Goal: Information Seeking & Learning: Find specific fact

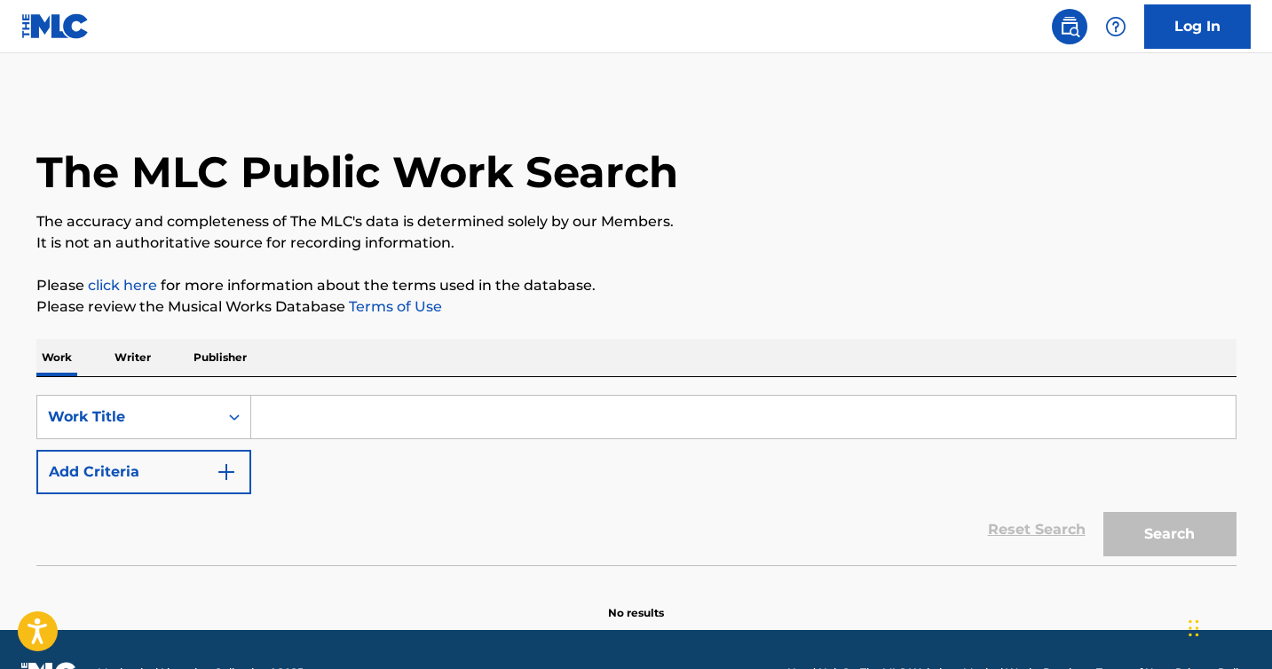
click at [504, 422] on input "Search Form" at bounding box center [743, 417] width 984 height 43
paste input "Don’t You (Forget About Me),"
click at [1103, 512] on button "Search" at bounding box center [1169, 534] width 133 height 44
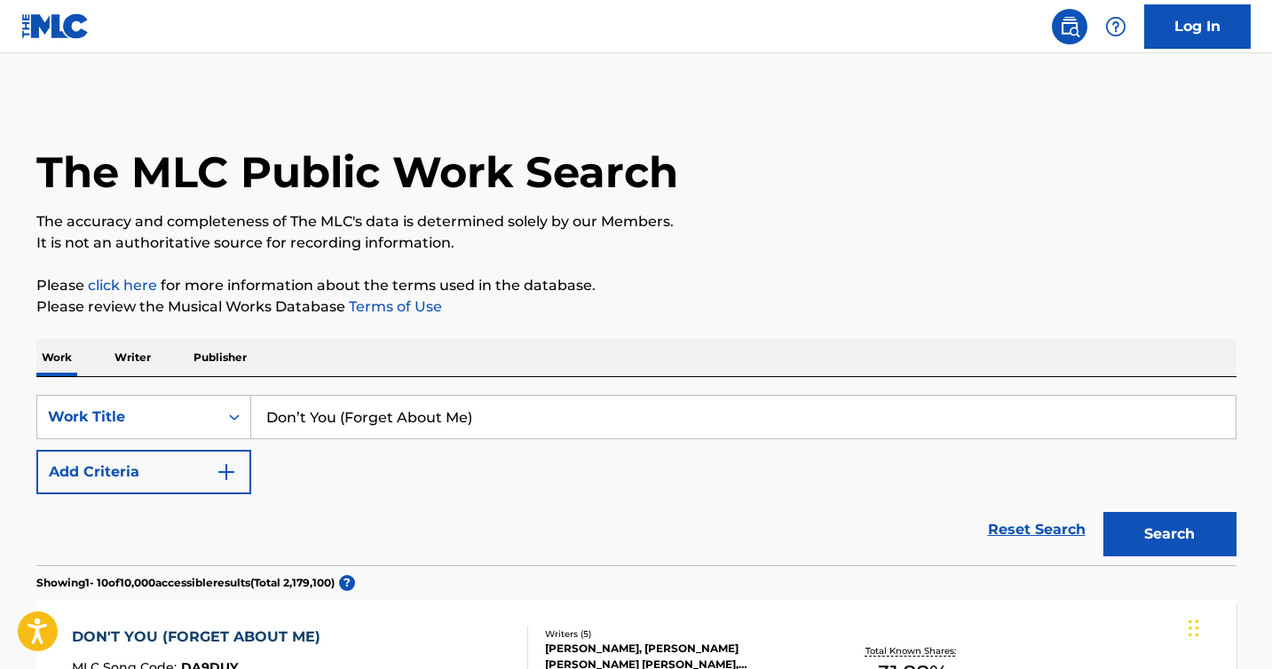
click at [1103, 512] on button "Search" at bounding box center [1169, 534] width 133 height 44
drag, startPoint x: 598, startPoint y: 408, endPoint x: 223, endPoint y: 406, distance: 375.4
click at [223, 406] on div "SearchWithCriteriadd11d9a5-c356-4913-91bf-e0ec0864ce12 Work Title Don’t You (Fo…" at bounding box center [636, 417] width 1200 height 44
paste input "“Don’t You (Forget About Me),” from The Breakfast Club soundtrack"
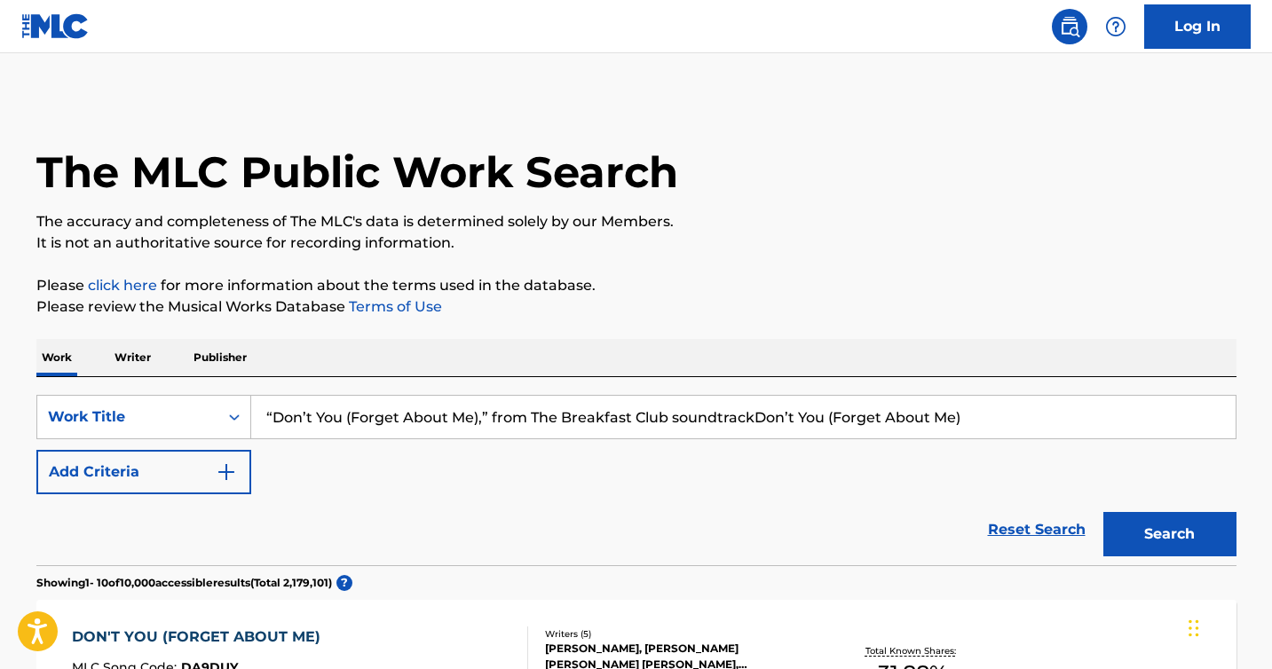
click at [1027, 439] on div "SearchWithCriteriadd11d9a5-c356-4913-91bf-e0ec0864ce12 Work Title “Don’t You (F…" at bounding box center [636, 444] width 1200 height 99
drag, startPoint x: 1019, startPoint y: 431, endPoint x: 231, endPoint y: 391, distance: 789.0
click at [231, 391] on div "SearchWithCriteriadd11d9a5-c356-4913-91bf-e0ec0864ce12 Work Title “Don’t You (F…" at bounding box center [636, 471] width 1200 height 188
paste input "Search Form"
type input "“Don’t You (Forget About Me),” from The Breakfast Club soundtrack"
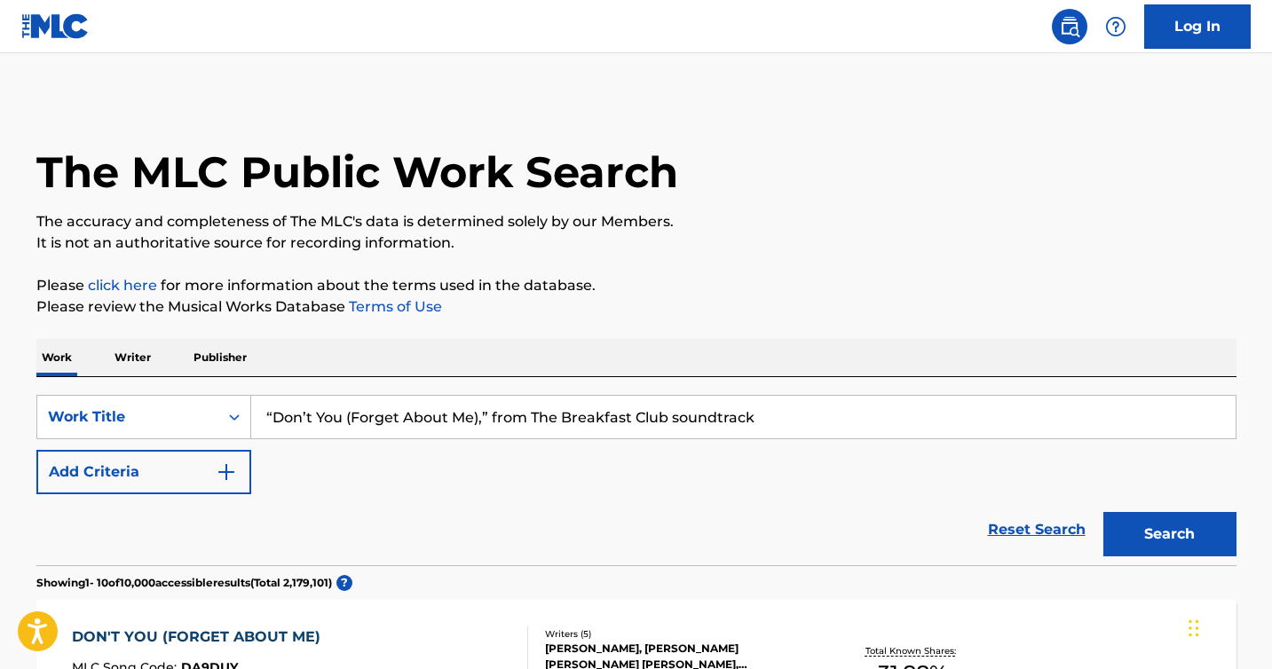
click at [1103, 512] on button "Search" at bounding box center [1169, 534] width 133 height 44
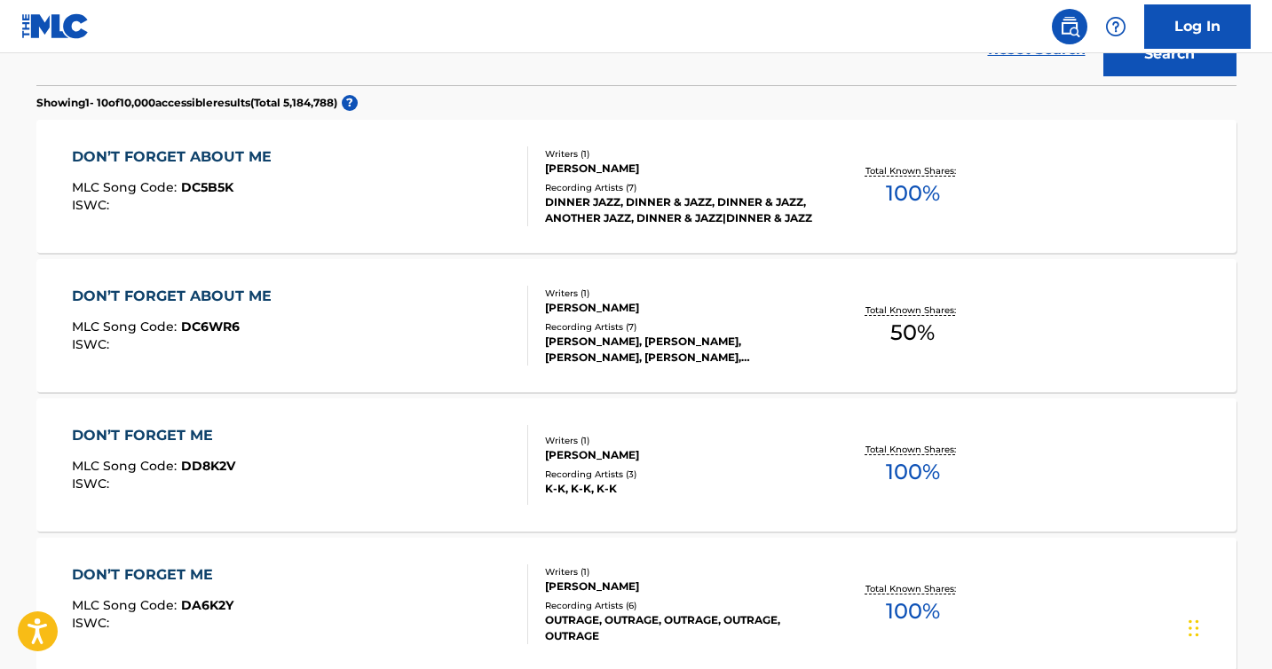
scroll to position [482, 0]
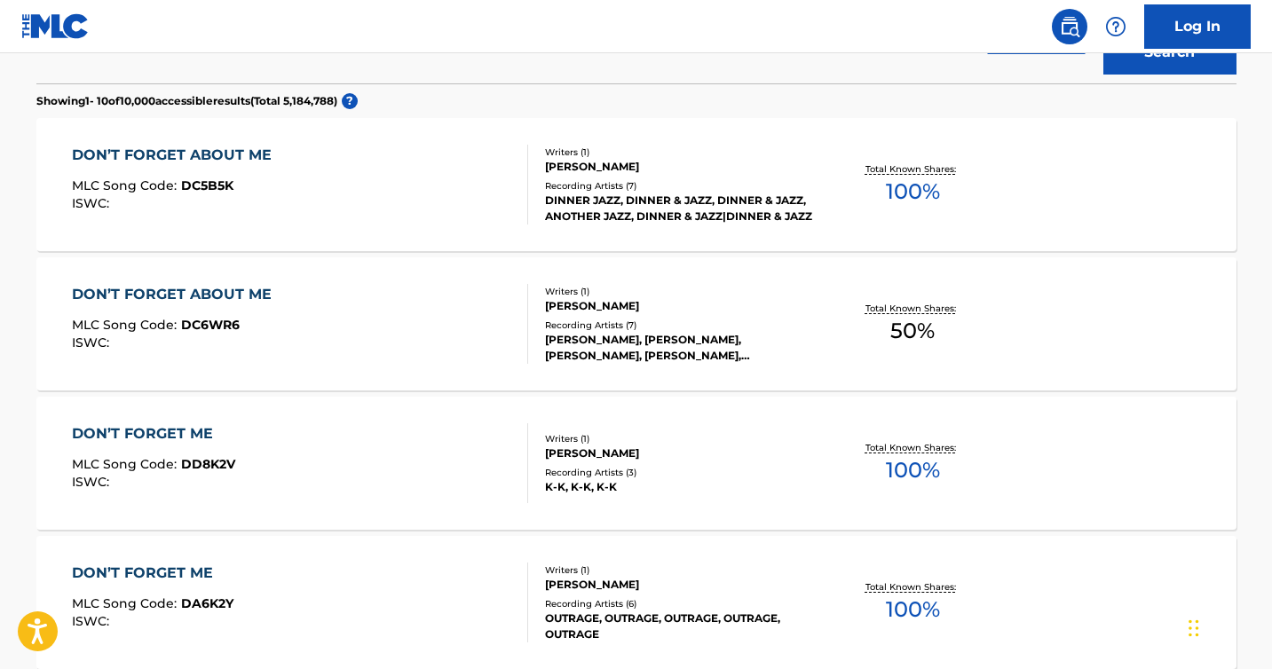
click at [383, 157] on div "DON’T FORGET ABOUT ME MLC Song Code : DC5B5K ISWC :" at bounding box center [300, 185] width 456 height 80
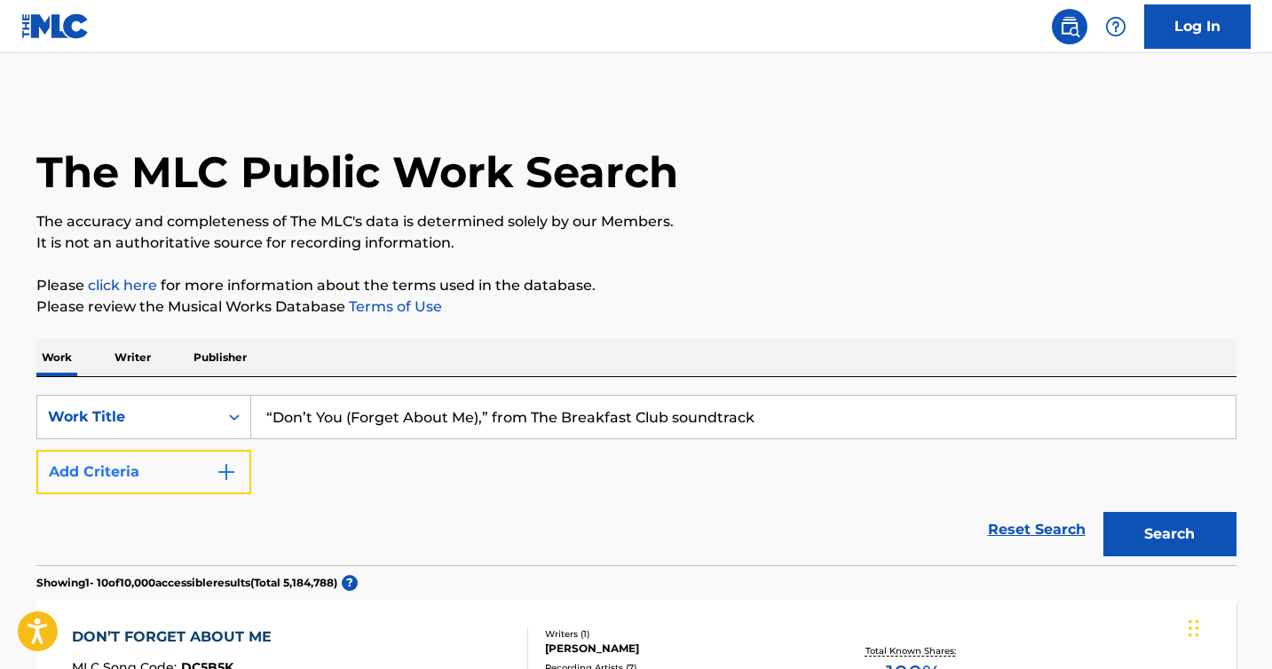
click at [217, 467] on img "Search Form" at bounding box center [226, 471] width 21 height 21
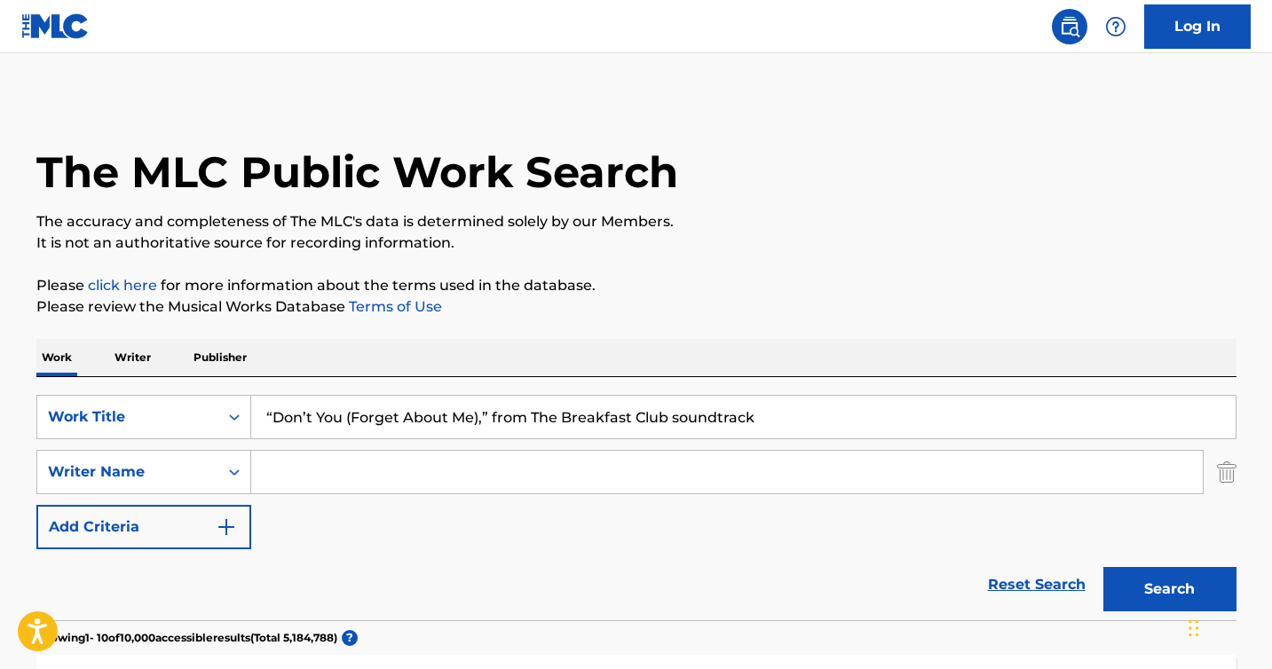
click at [373, 478] on input "Search Form" at bounding box center [726, 472] width 951 height 43
paste input "Simple Minds"
type input "Simple Minds"
click at [1103, 567] on button "Search" at bounding box center [1169, 589] width 133 height 44
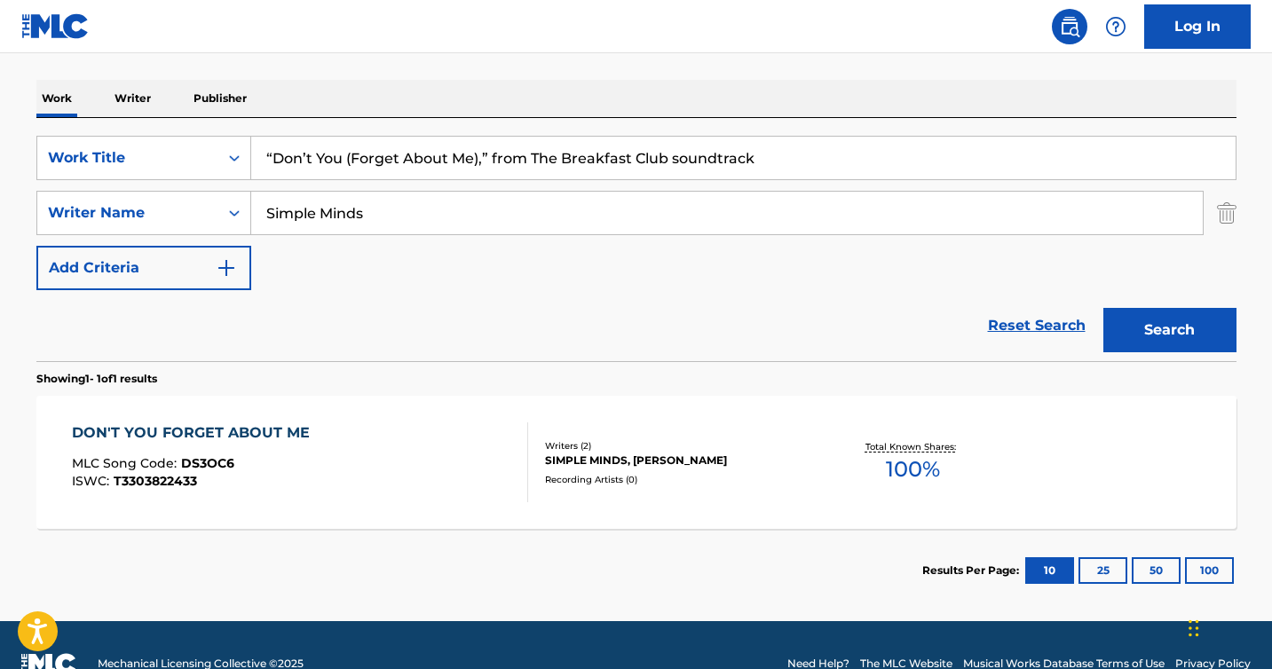
scroll to position [296, 0]
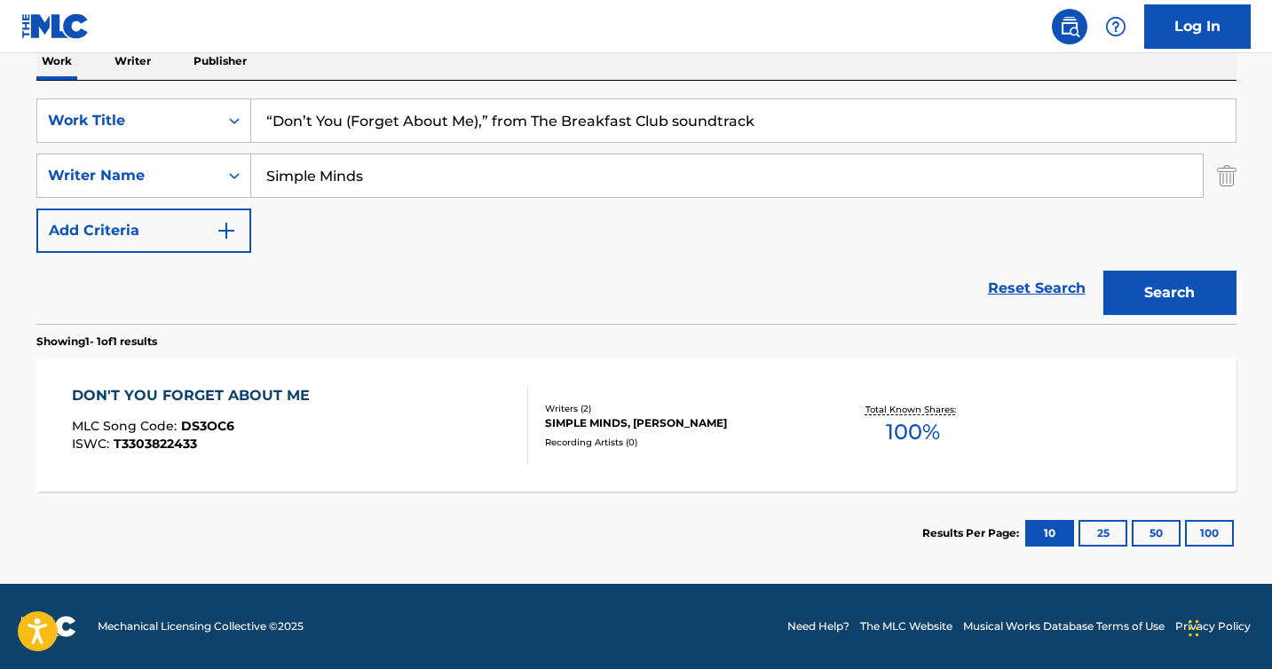
click at [418, 437] on div "DON'T YOU FORGET ABOUT ME MLC Song Code : DS3OC6 ISWC : T3303822433" at bounding box center [300, 425] width 456 height 80
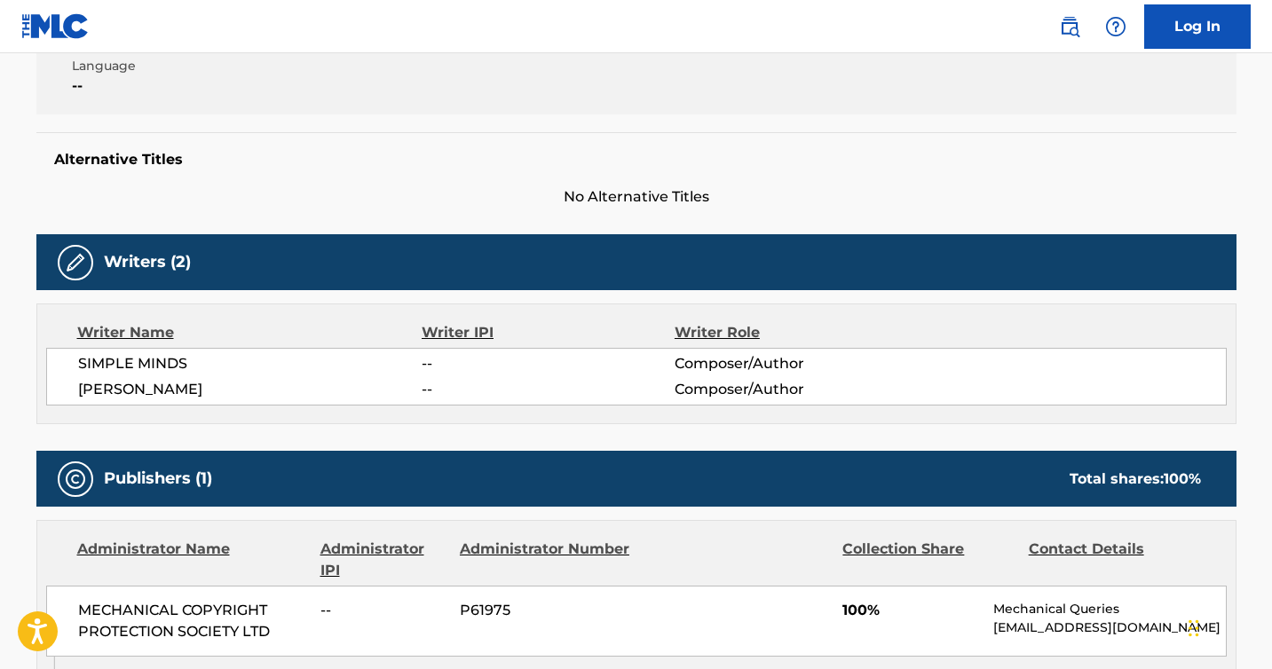
scroll to position [437, 0]
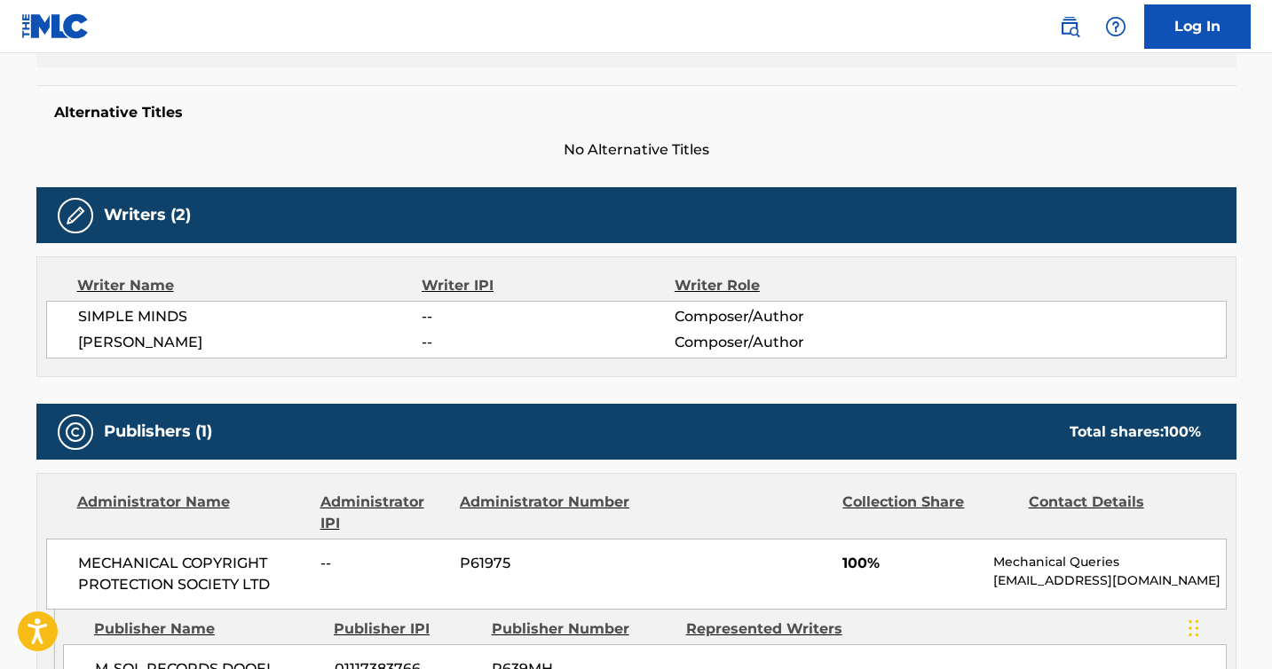
drag, startPoint x: 225, startPoint y: 339, endPoint x: 75, endPoint y: 338, distance: 150.0
click at [75, 338] on div "SIMPLE MINDS -- Composer/Author [PERSON_NAME] -- Composer/Author" at bounding box center [636, 330] width 1180 height 58
copy span "[PERSON_NAME]"
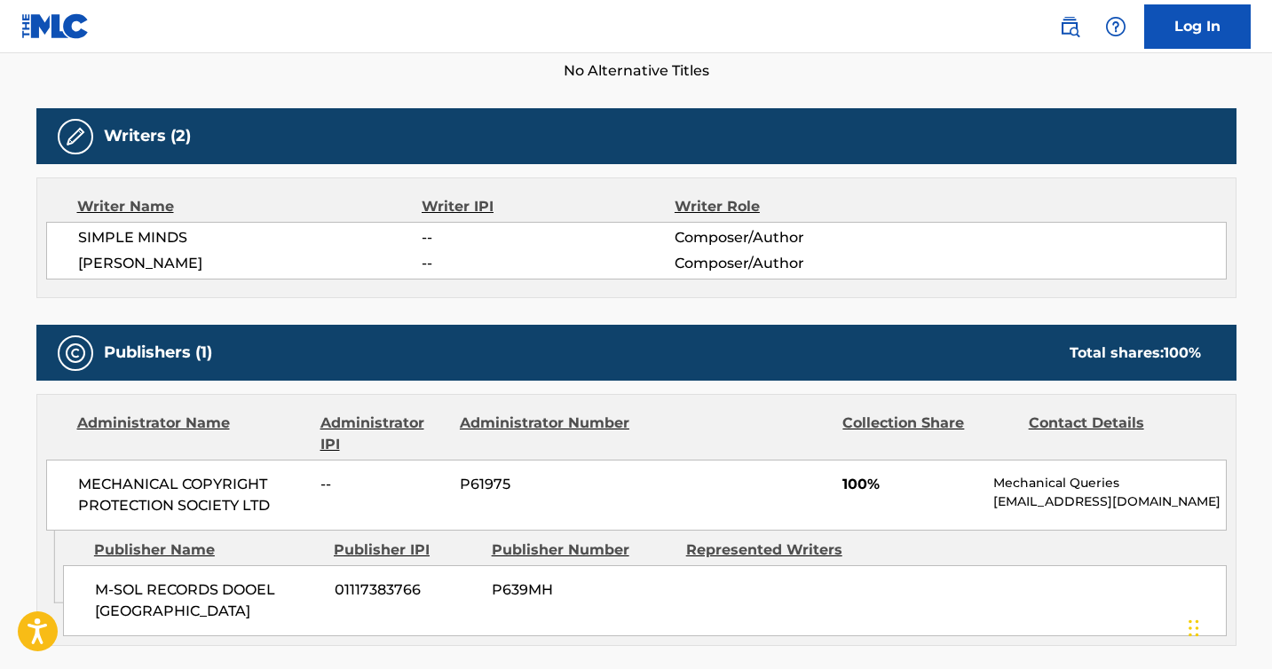
scroll to position [581, 0]
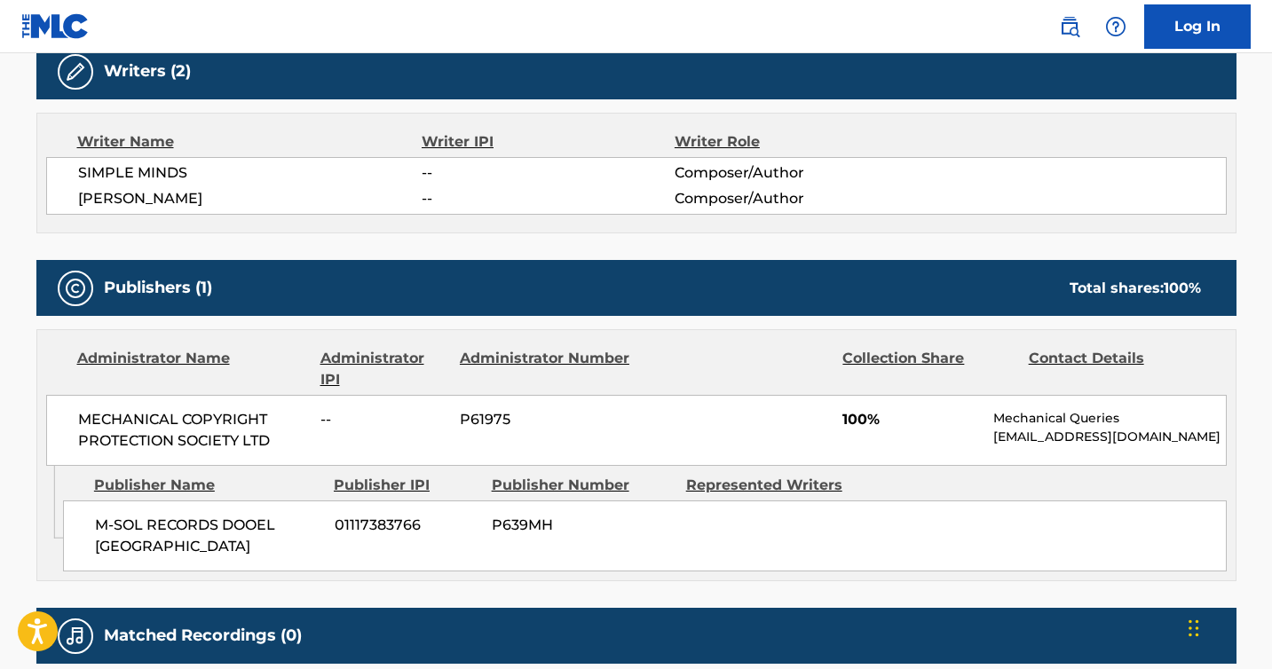
drag, startPoint x: 231, startPoint y: 198, endPoint x: 41, endPoint y: 197, distance: 189.9
click at [41, 197] on div "Writer Name Writer IPI Writer Role SIMPLE MINDS -- Composer/Author [PERSON_NAME…" at bounding box center [636, 173] width 1200 height 121
copy span "[PERSON_NAME]"
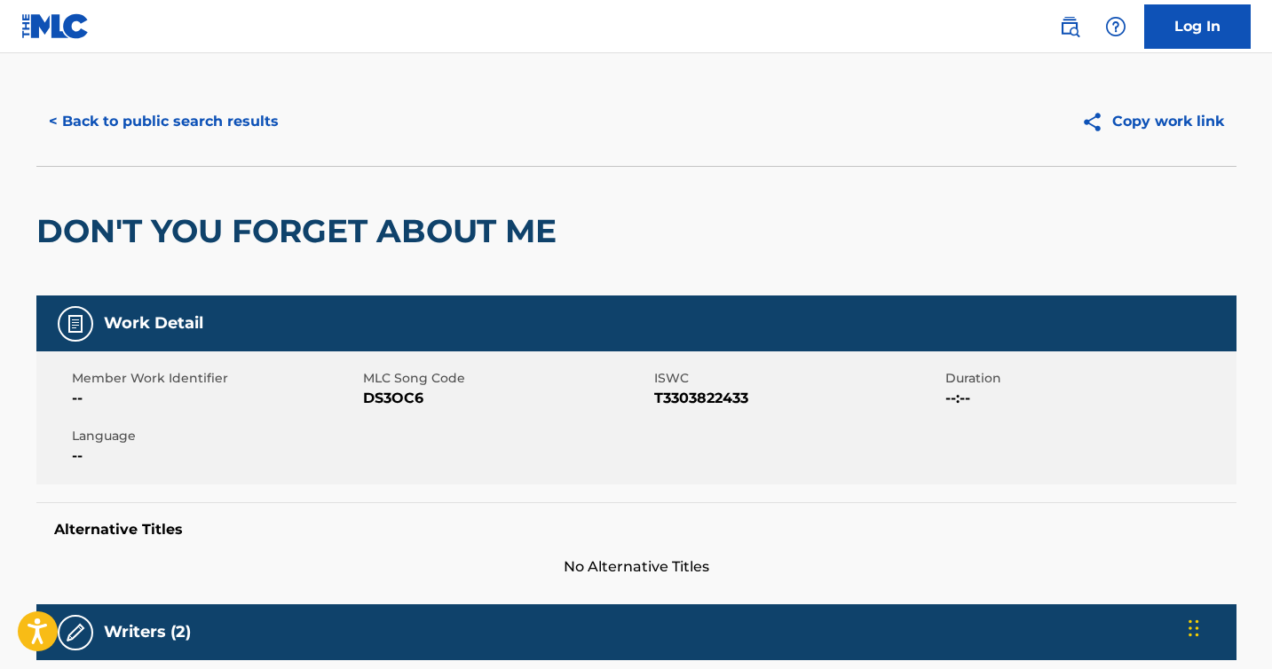
scroll to position [0, 0]
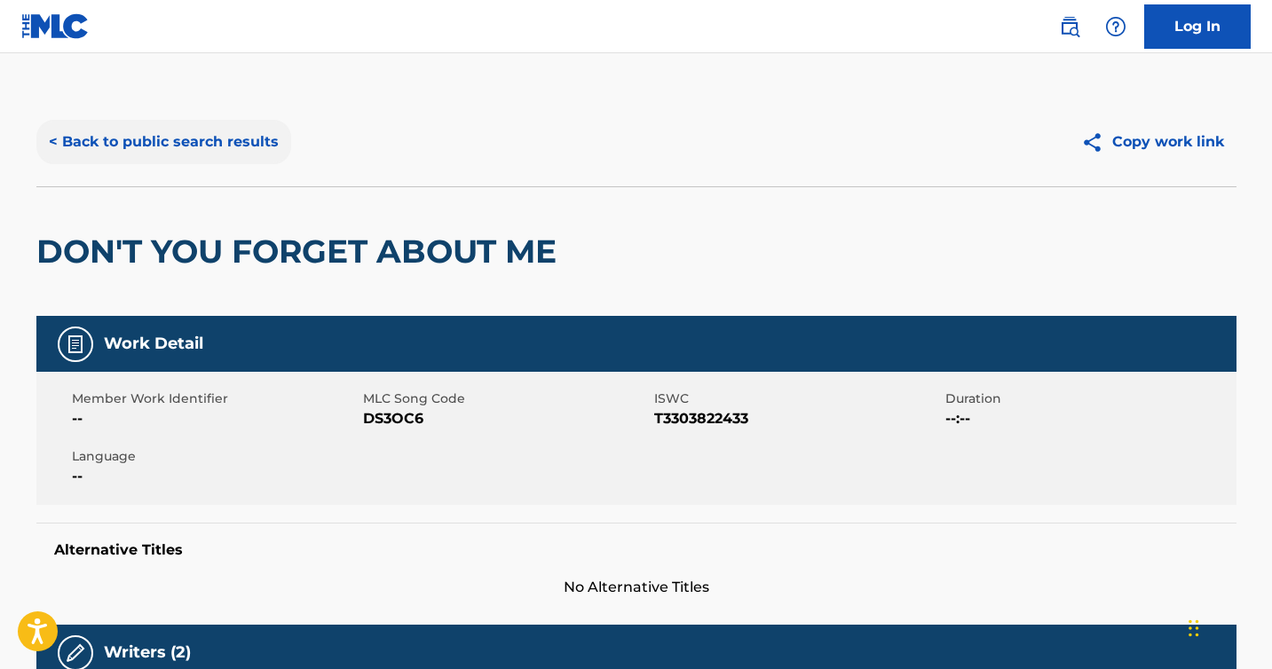
click at [113, 147] on button "< Back to public search results" at bounding box center [163, 142] width 255 height 44
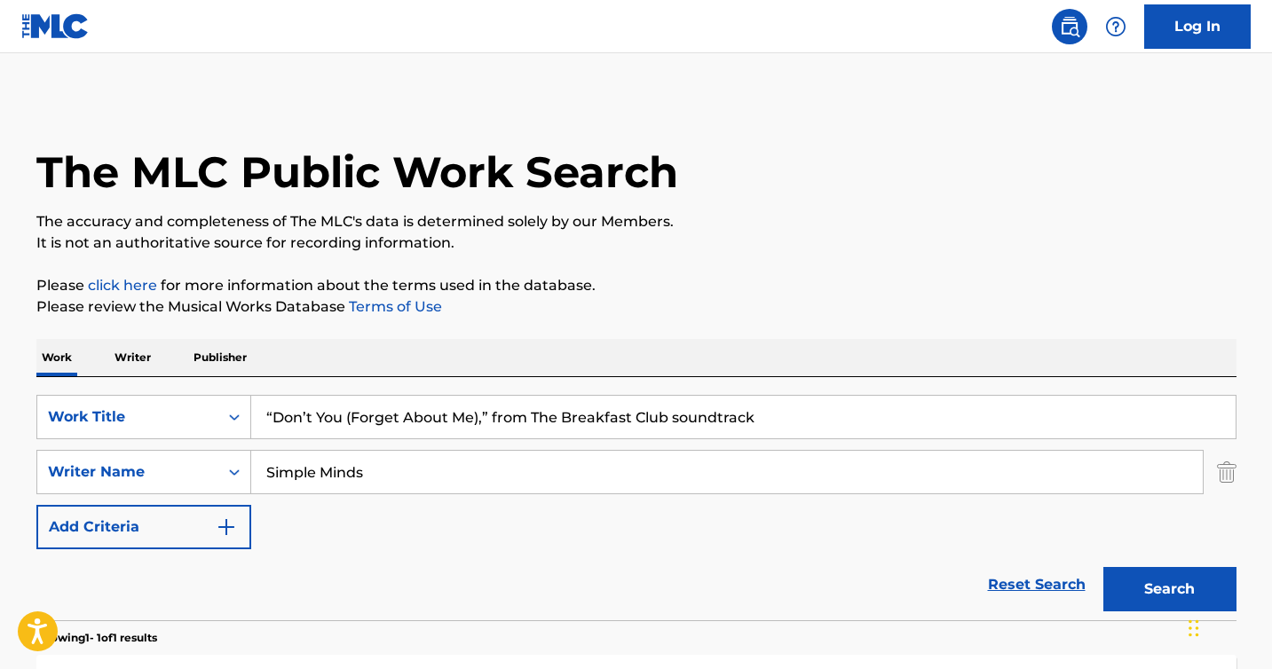
scroll to position [195, 0]
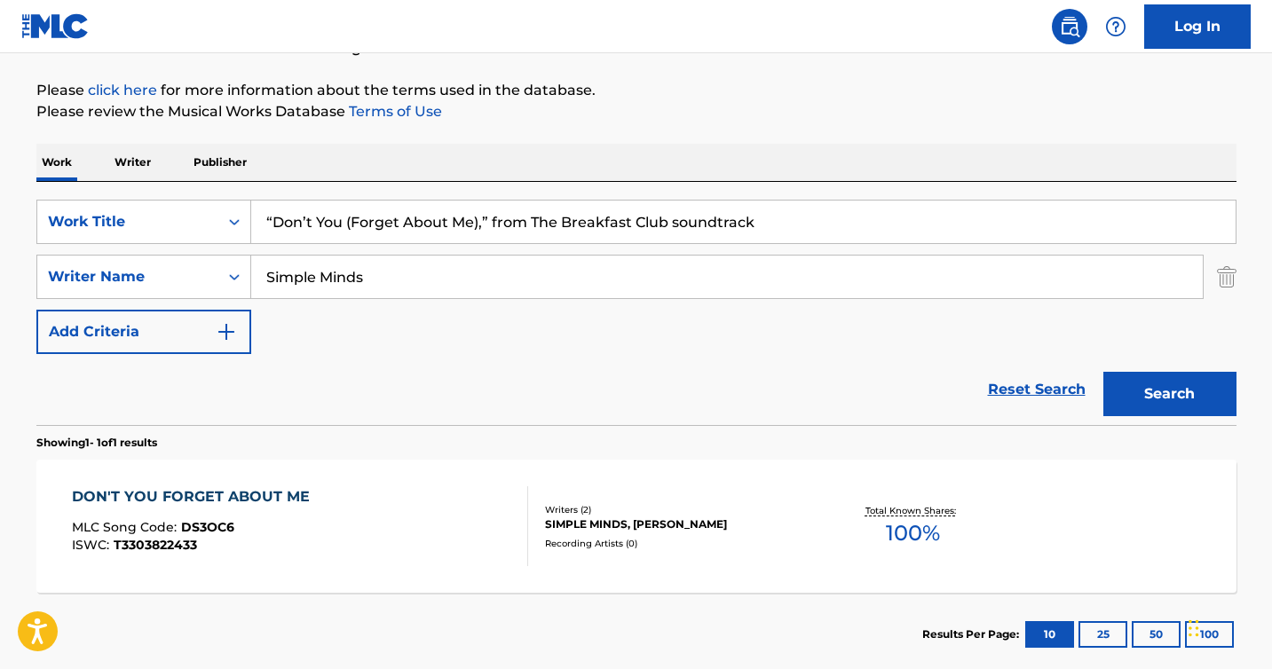
click at [324, 279] on input "Simple Minds" at bounding box center [726, 277] width 951 height 43
click at [346, 279] on input "Simple Minds" at bounding box center [726, 277] width 951 height 43
drag, startPoint x: 366, startPoint y: 279, endPoint x: 192, endPoint y: 279, distance: 174.8
click at [192, 279] on div "SearchWithCriteriafa37a3a7-5d73-44cf-8d2d-866e7e2b9b0f Writer Name Simple Minds" at bounding box center [636, 277] width 1200 height 44
paste input "[PERSON_NAME]"
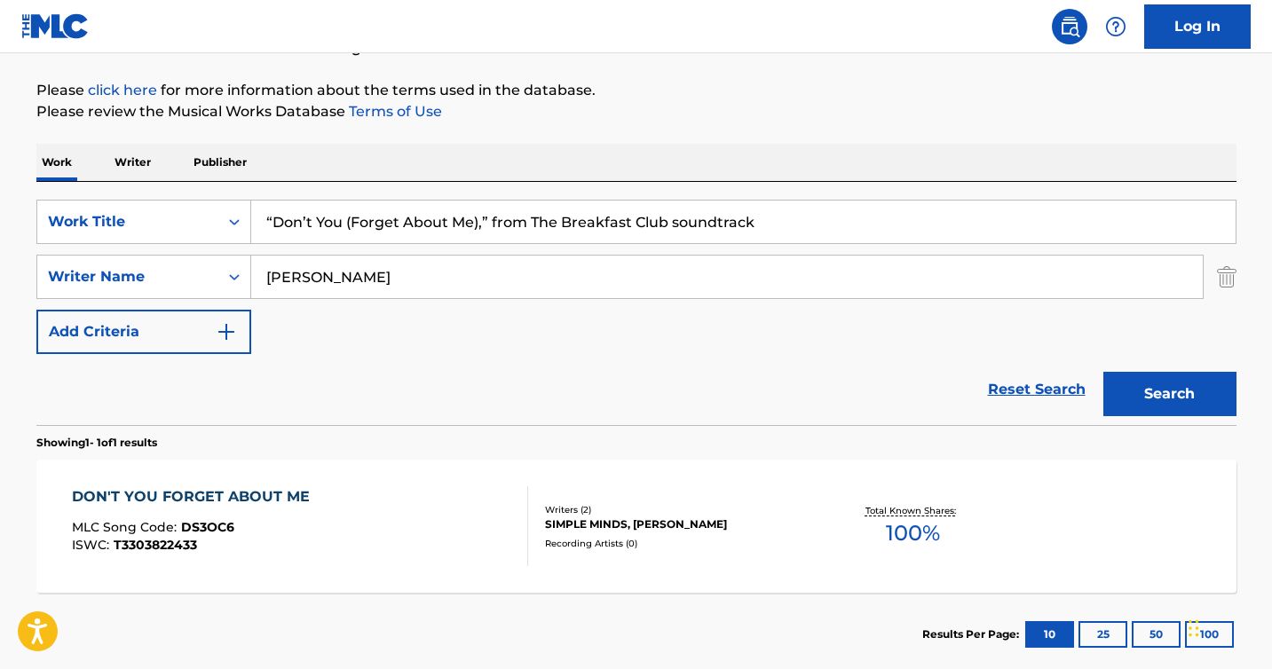
type input "[PERSON_NAME]"
click at [1103, 372] on button "Search" at bounding box center [1169, 394] width 133 height 44
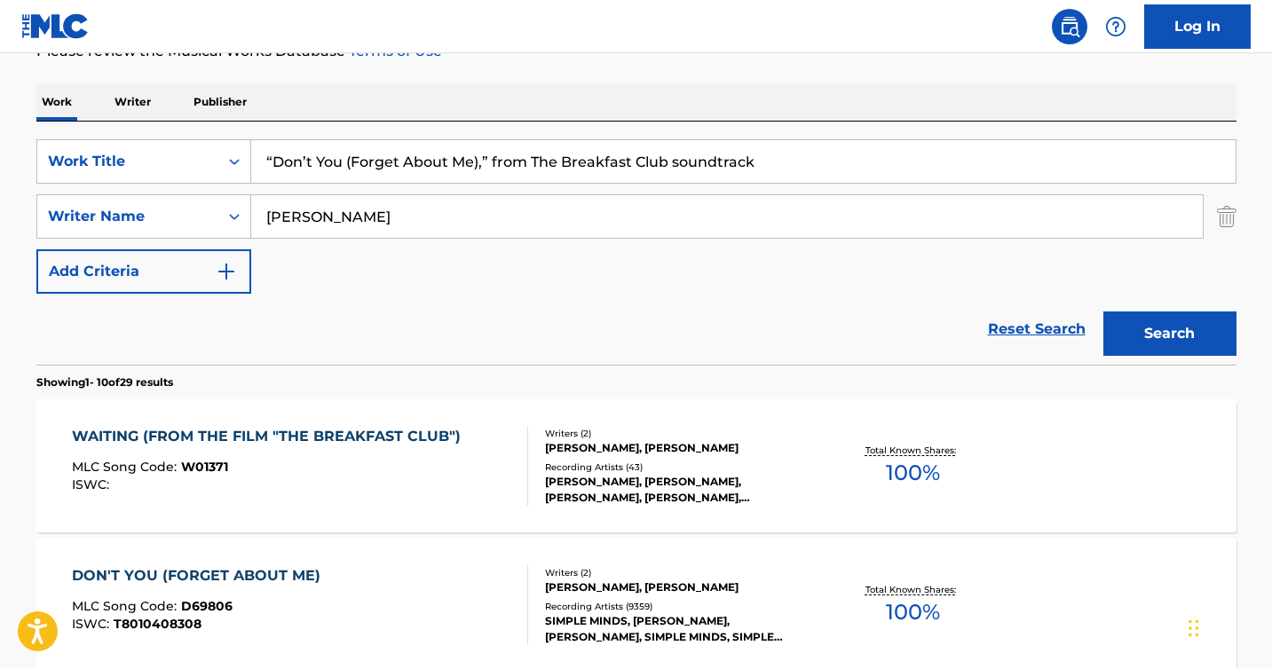
scroll to position [257, 0]
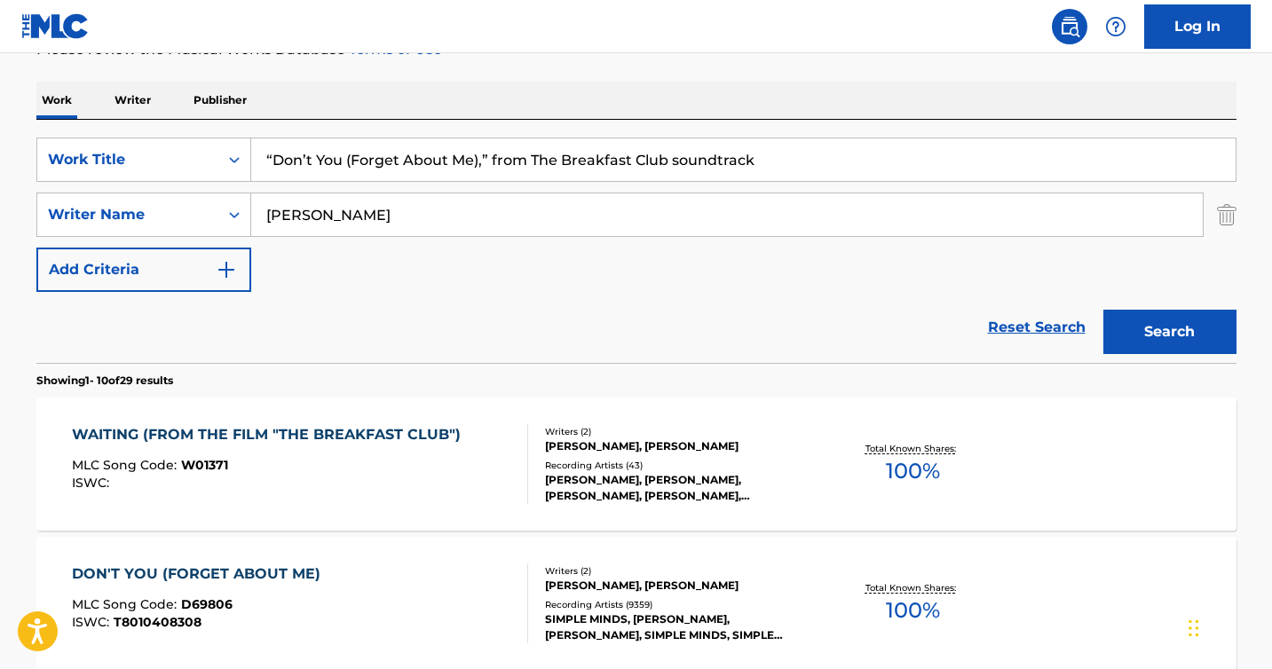
click at [469, 444] on div "WAITING (FROM THE FILM "THE BREAKFAST CLUB") MLC Song Code : W01371 ISWC :" at bounding box center [300, 464] width 456 height 80
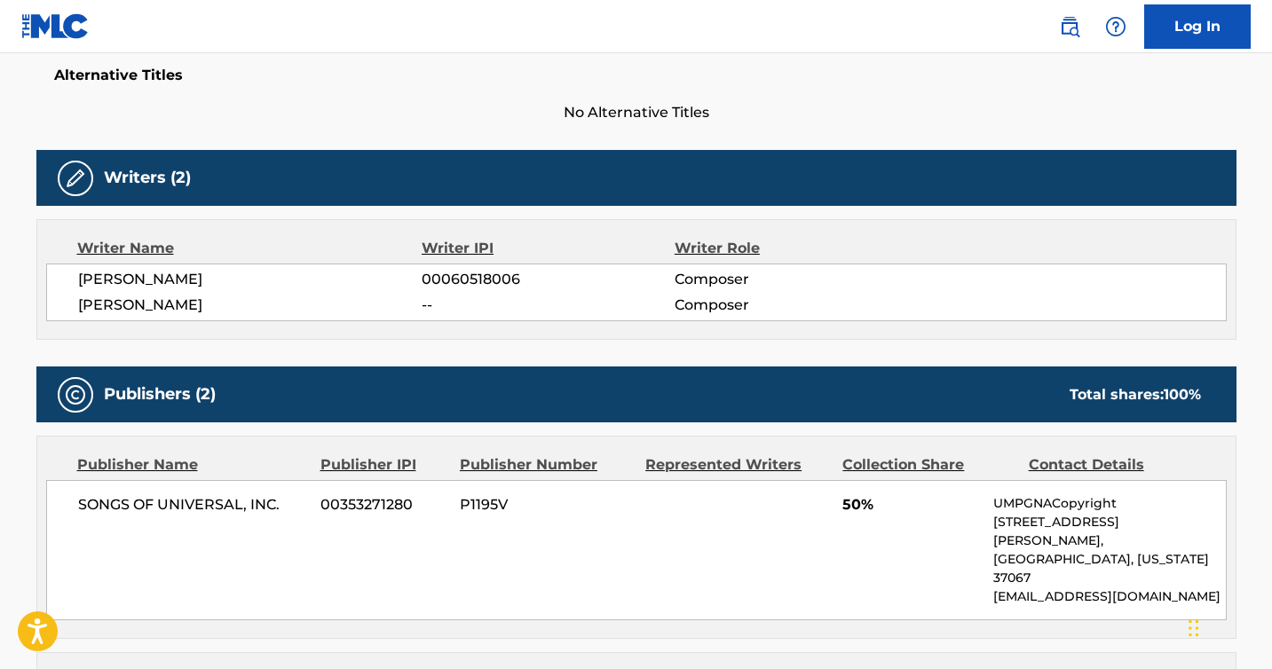
scroll to position [571, 0]
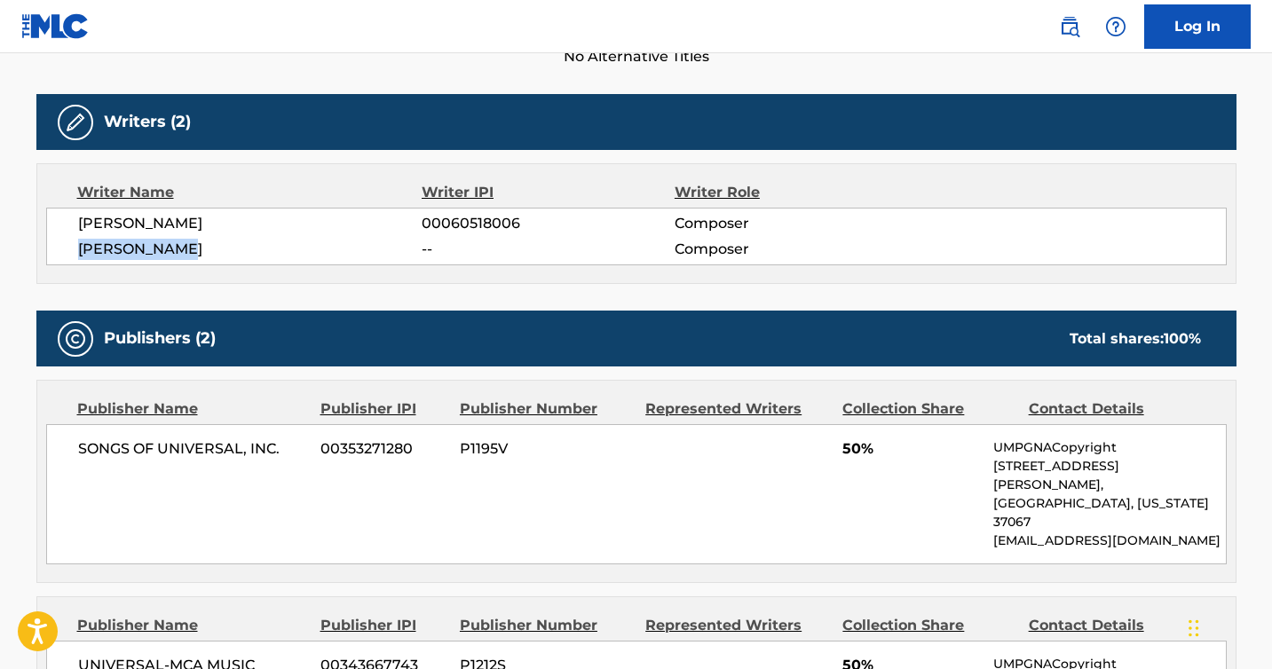
drag, startPoint x: 192, startPoint y: 244, endPoint x: 73, endPoint y: 248, distance: 119.0
click at [73, 248] on div "[PERSON_NAME] 00060518006 Composer [PERSON_NAME] -- Composer" at bounding box center [636, 237] width 1180 height 58
copy span "[PERSON_NAME]"
drag, startPoint x: 185, startPoint y: 227, endPoint x: 73, endPoint y: 230, distance: 112.7
click at [73, 230] on div "[PERSON_NAME] 00060518006 Composer [PERSON_NAME] -- Composer" at bounding box center [636, 237] width 1180 height 58
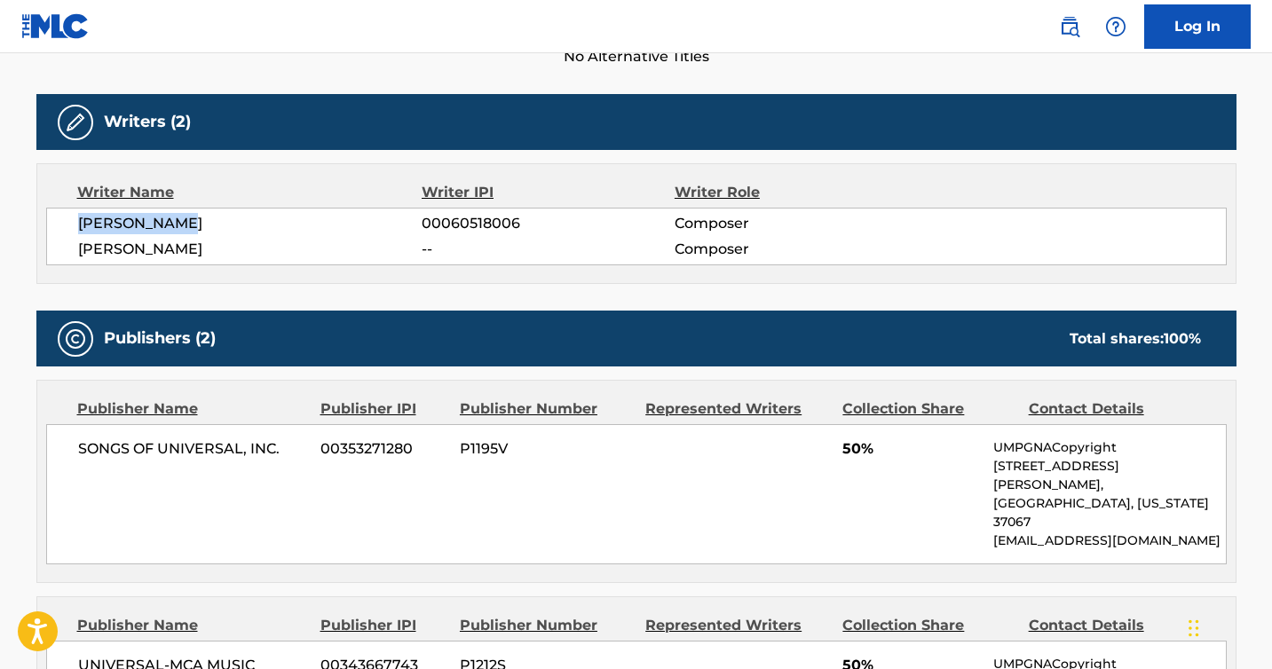
copy span "[PERSON_NAME]"
click at [732, 296] on div "Work Detail Member Work Identifier -- MLC Song Code W01371 ISWC -- Duration --:…" at bounding box center [636, 622] width 1200 height 1675
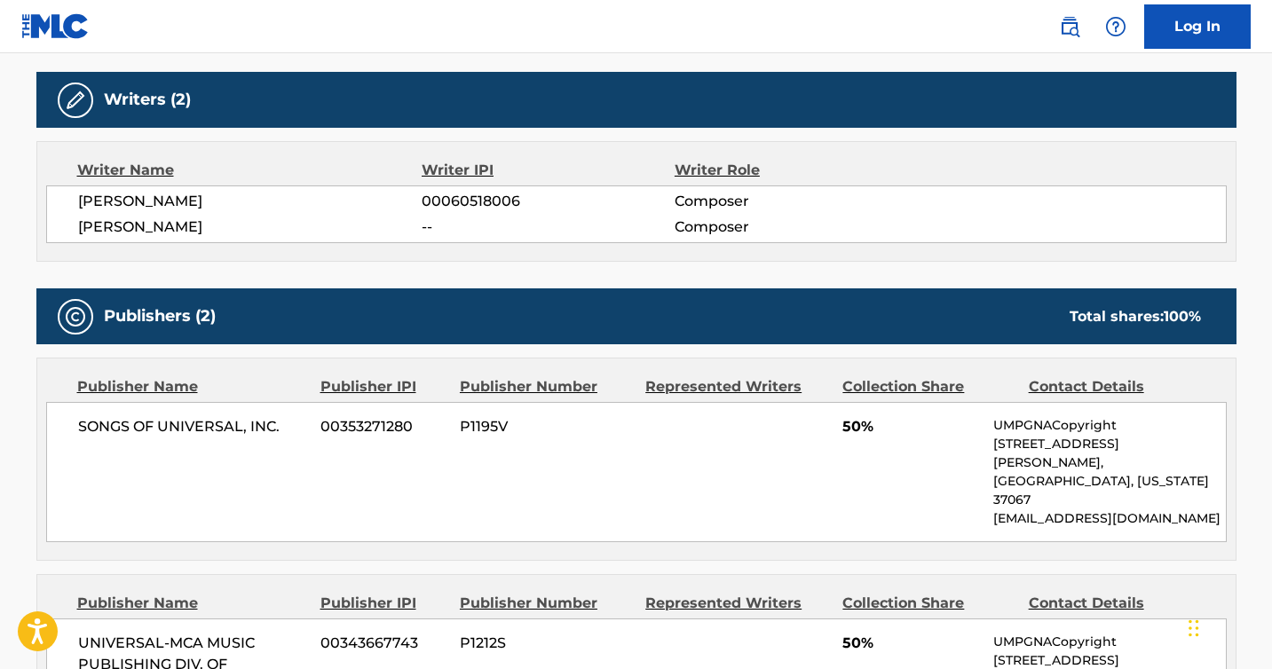
scroll to position [579, 0]
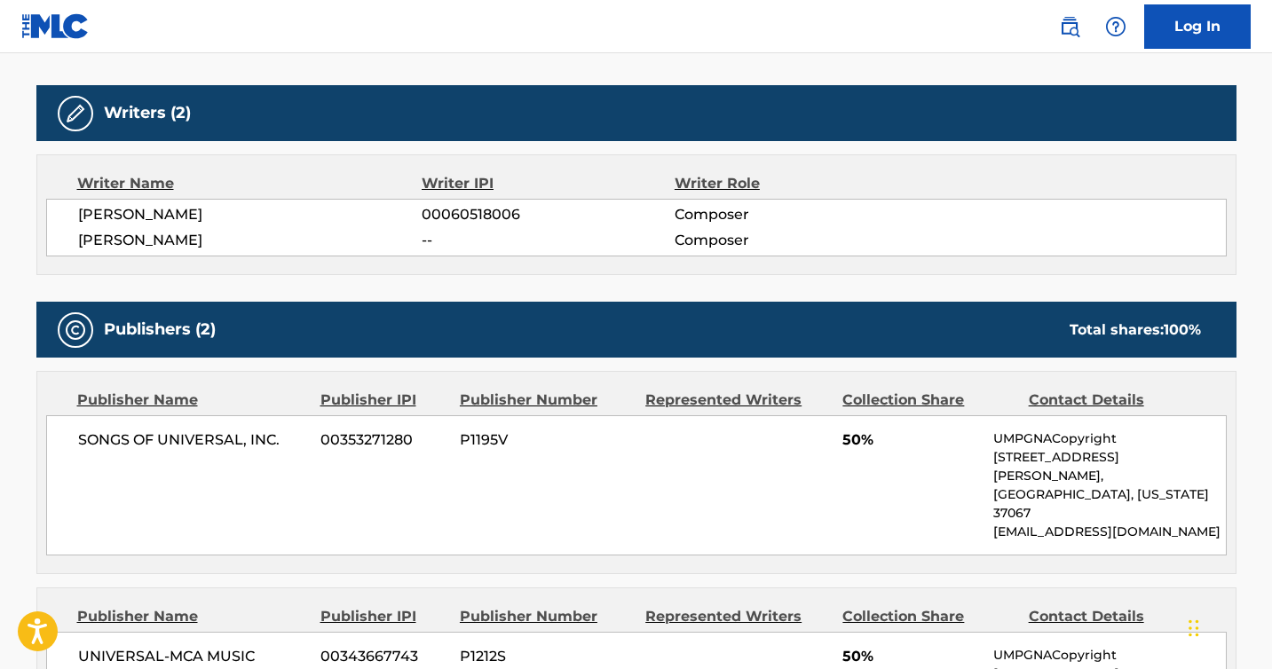
click at [400, 307] on div "Publishers (2) Total shares: 100 %" at bounding box center [636, 330] width 1200 height 56
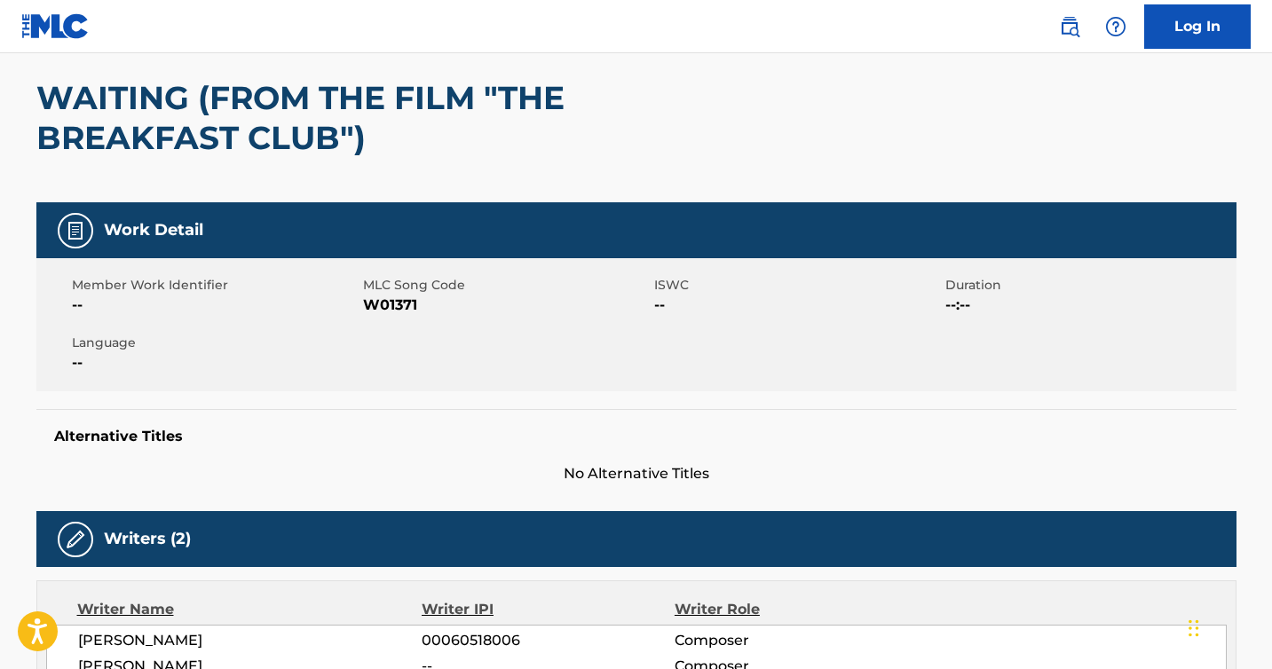
scroll to position [177, 0]
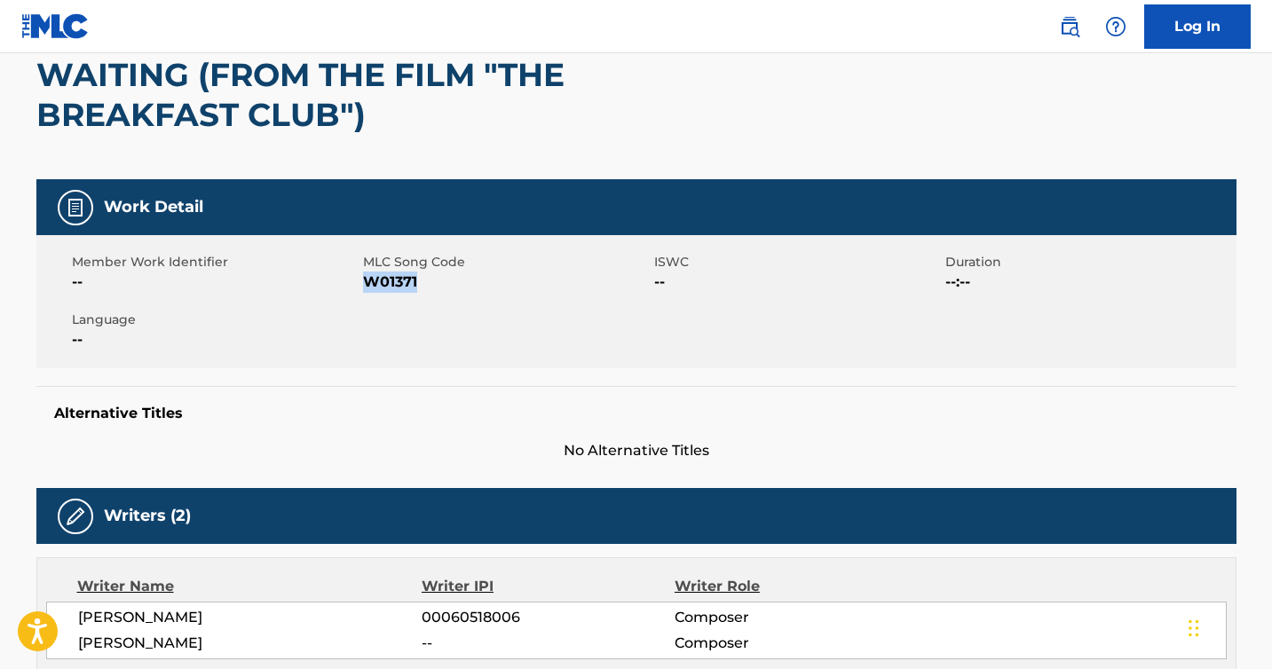
drag, startPoint x: 438, startPoint y: 281, endPoint x: 366, endPoint y: 288, distance: 73.0
click at [366, 288] on span "W01371" at bounding box center [506, 282] width 287 height 21
copy span "W01371"
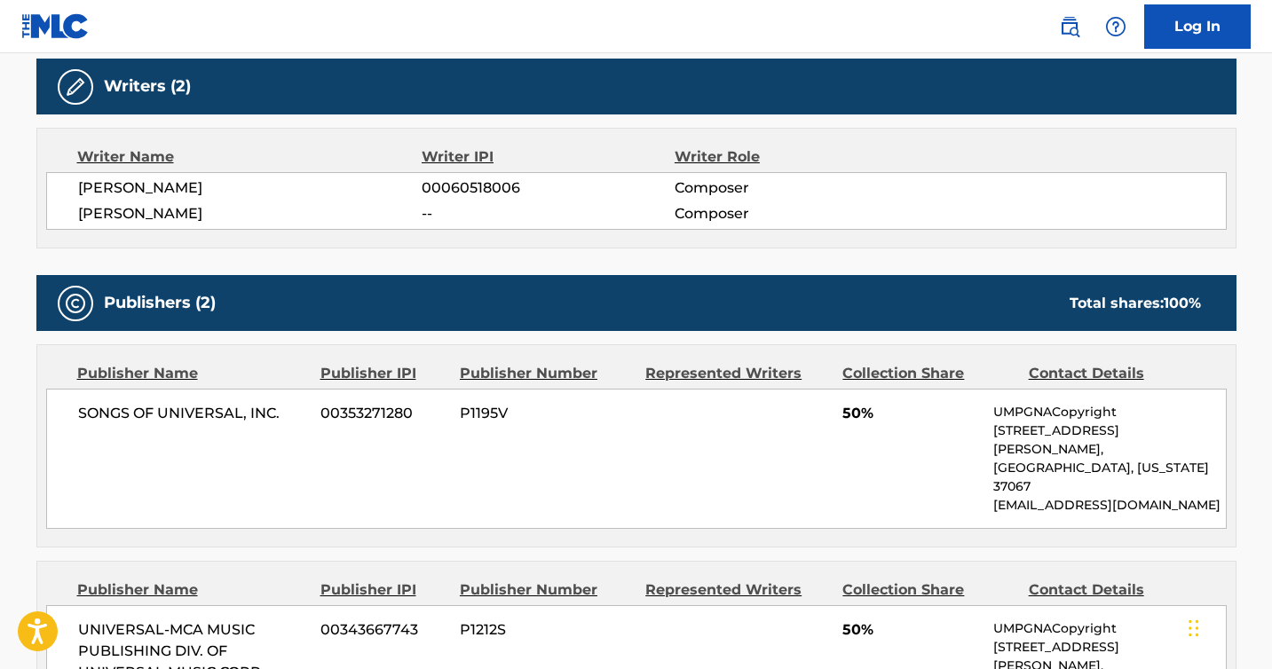
scroll to position [618, 0]
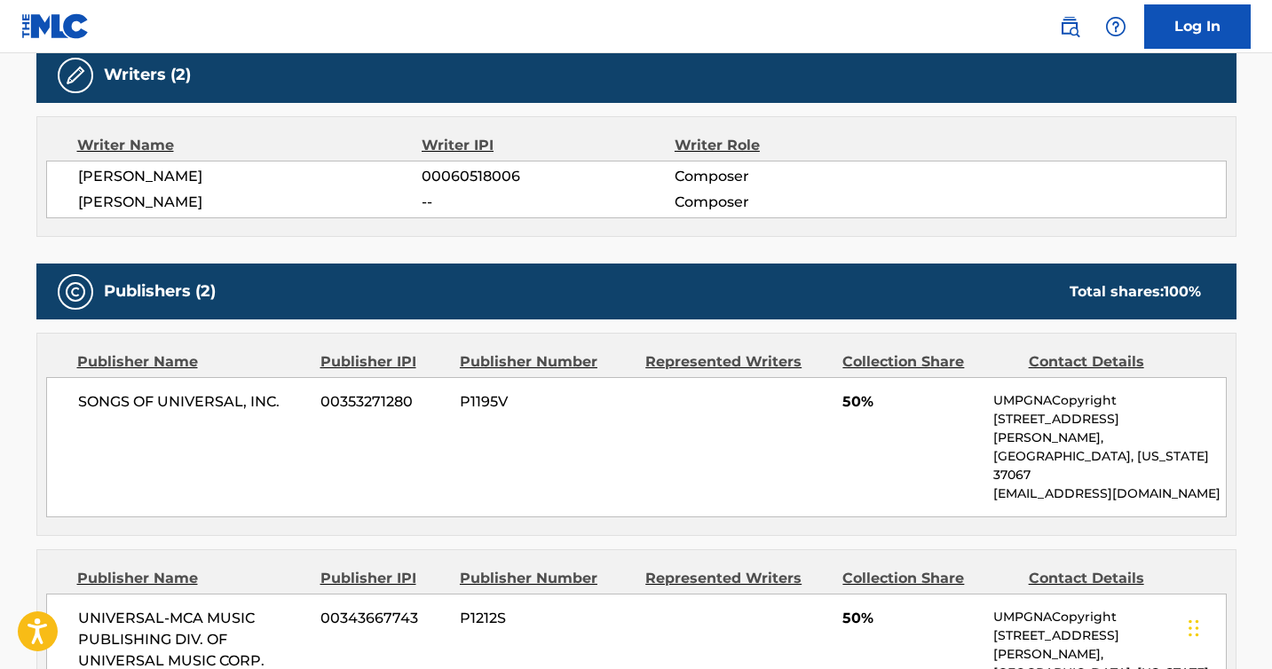
click at [755, 377] on div "SONGS OF UNIVERSAL, INC. 00353271280 P1195V 50% UMPGNACopyright [STREET_ADDRESS…" at bounding box center [636, 447] width 1180 height 140
drag, startPoint x: 287, startPoint y: 397, endPoint x: 72, endPoint y: 395, distance: 214.8
click at [72, 395] on div "SONGS OF UNIVERSAL, INC. 00353271280 P1195V 50% UMPGNACopyright [STREET_ADDRESS…" at bounding box center [636, 447] width 1180 height 140
copy span "SONGS OF UNIVERSAL, INC."
click at [666, 371] on div "Represented Writers" at bounding box center [737, 361] width 184 height 21
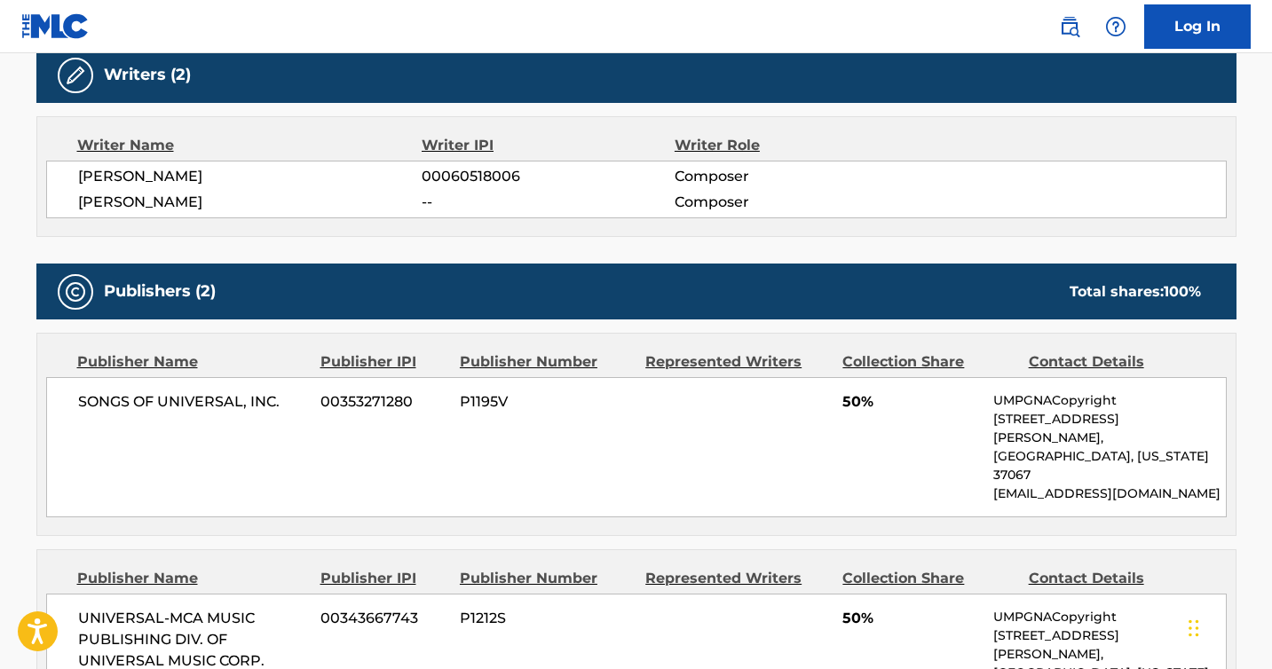
scroll to position [831, 0]
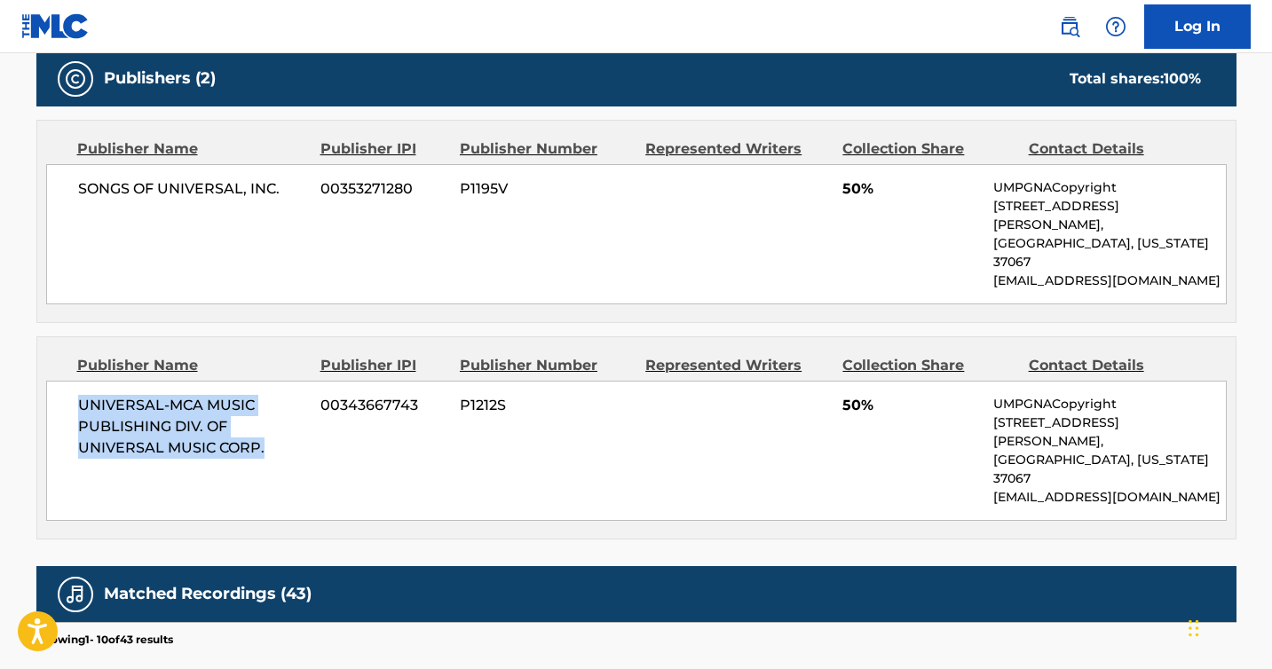
drag, startPoint x: 269, startPoint y: 400, endPoint x: 74, endPoint y: 369, distance: 197.7
click at [74, 381] on div "UNIVERSAL-MCA MUSIC PUBLISHING DIV. OF UNIVERSAL MUSIC CORP. 00343667743 P1212S…" at bounding box center [636, 451] width 1180 height 140
copy span "UNIVERSAL-MCA MUSIC PUBLISHING DIV. OF UNIVERSAL MUSIC CORP."
click at [916, 284] on div "Publishers (2) Total shares: 100 % Publisher Name Publisher IPI Publisher Numbe…" at bounding box center [636, 295] width 1200 height 489
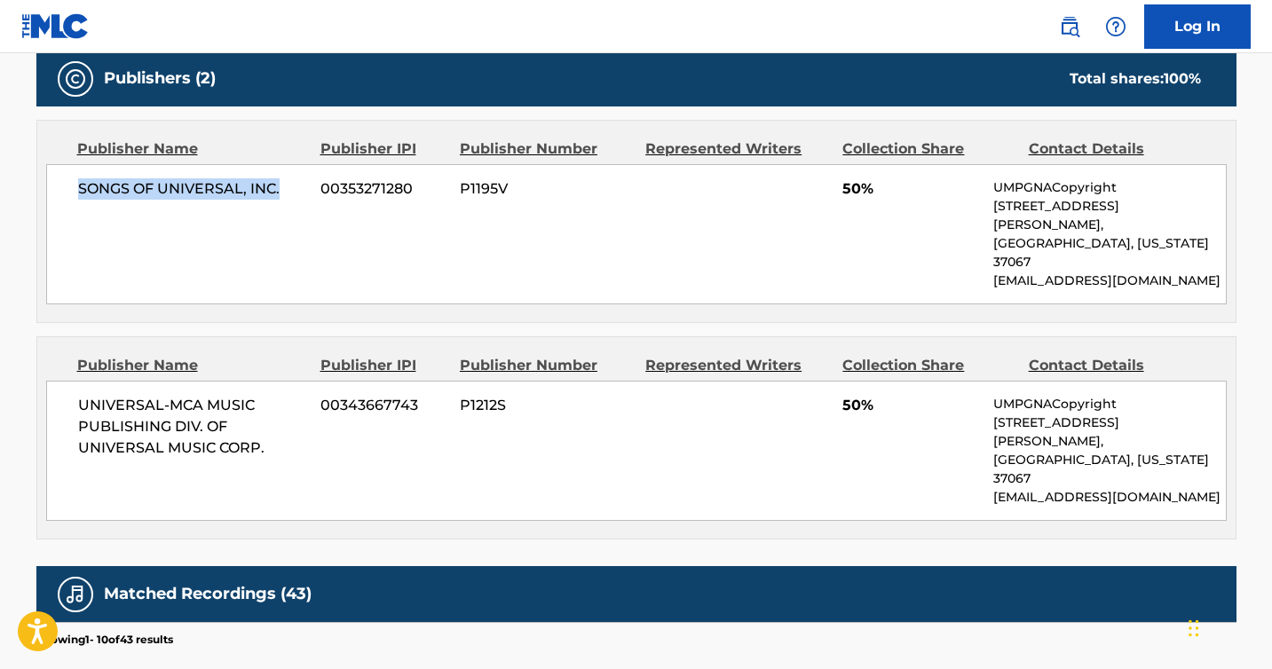
drag, startPoint x: 299, startPoint y: 187, endPoint x: 46, endPoint y: 186, distance: 252.9
click at [46, 186] on div "SONGS OF UNIVERSAL, INC. 00353271280 P1195V 50% UMPGNACopyright [STREET_ADDRESS…" at bounding box center [636, 234] width 1180 height 140
copy span "SONGS OF UNIVERSAL, INC."
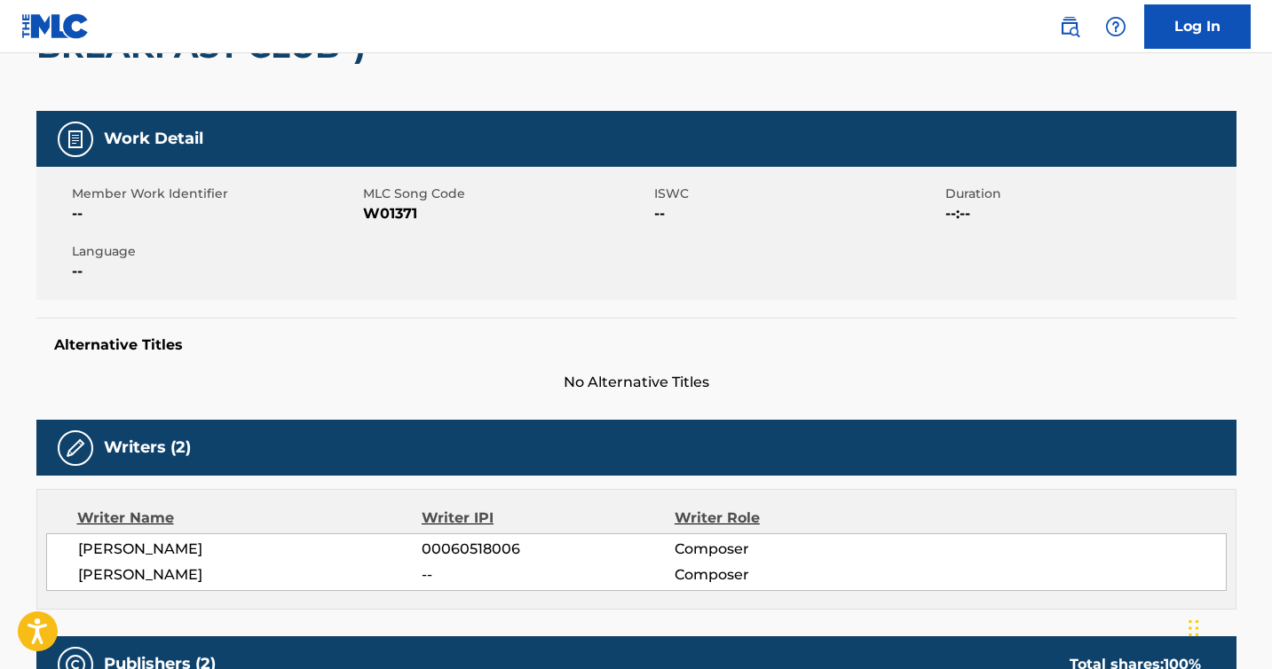
scroll to position [0, 0]
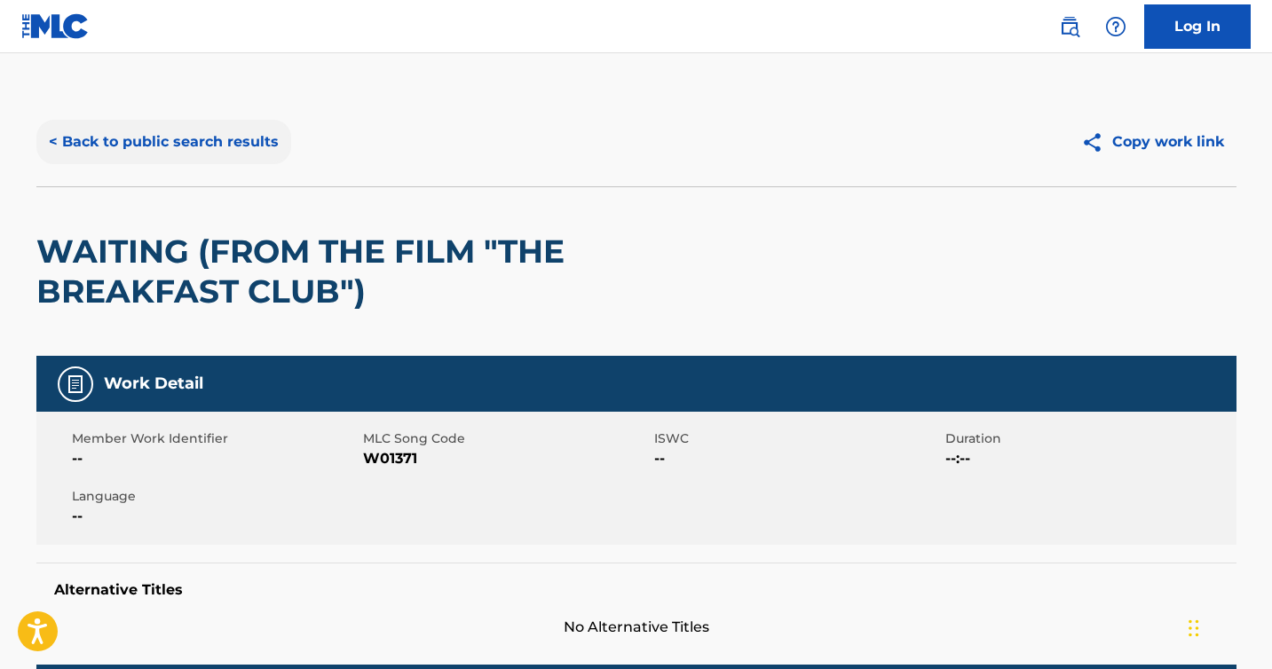
click at [226, 144] on button "< Back to public search results" at bounding box center [163, 142] width 255 height 44
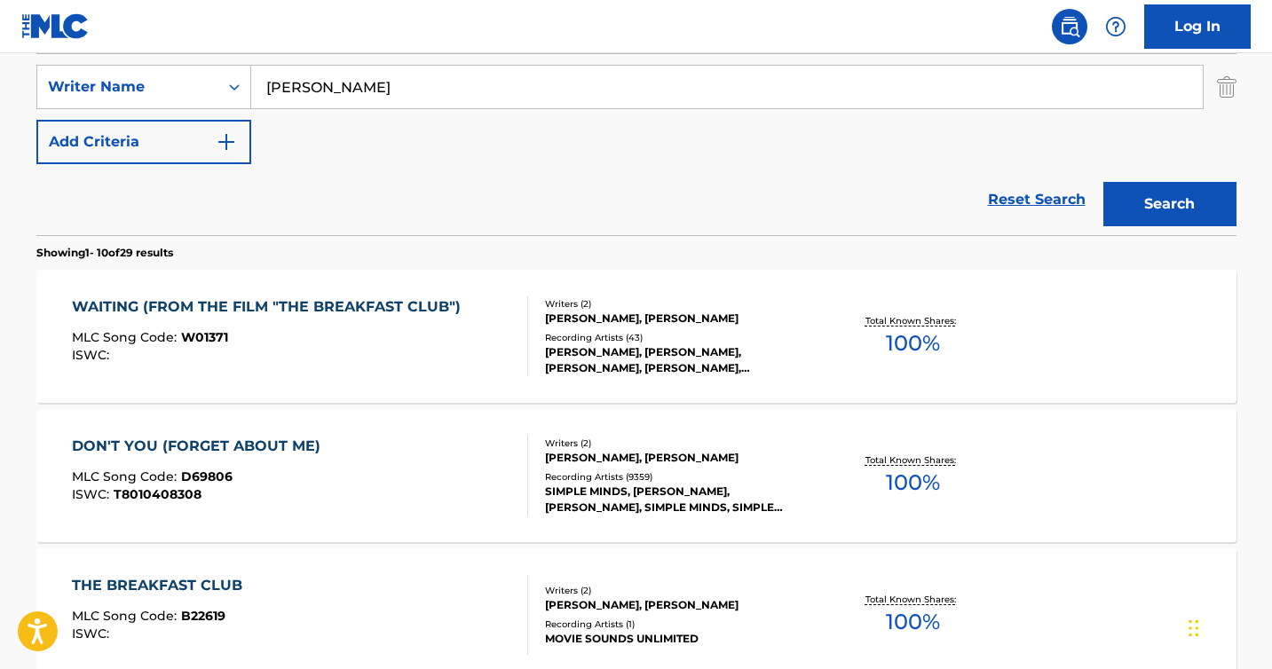
scroll to position [522, 0]
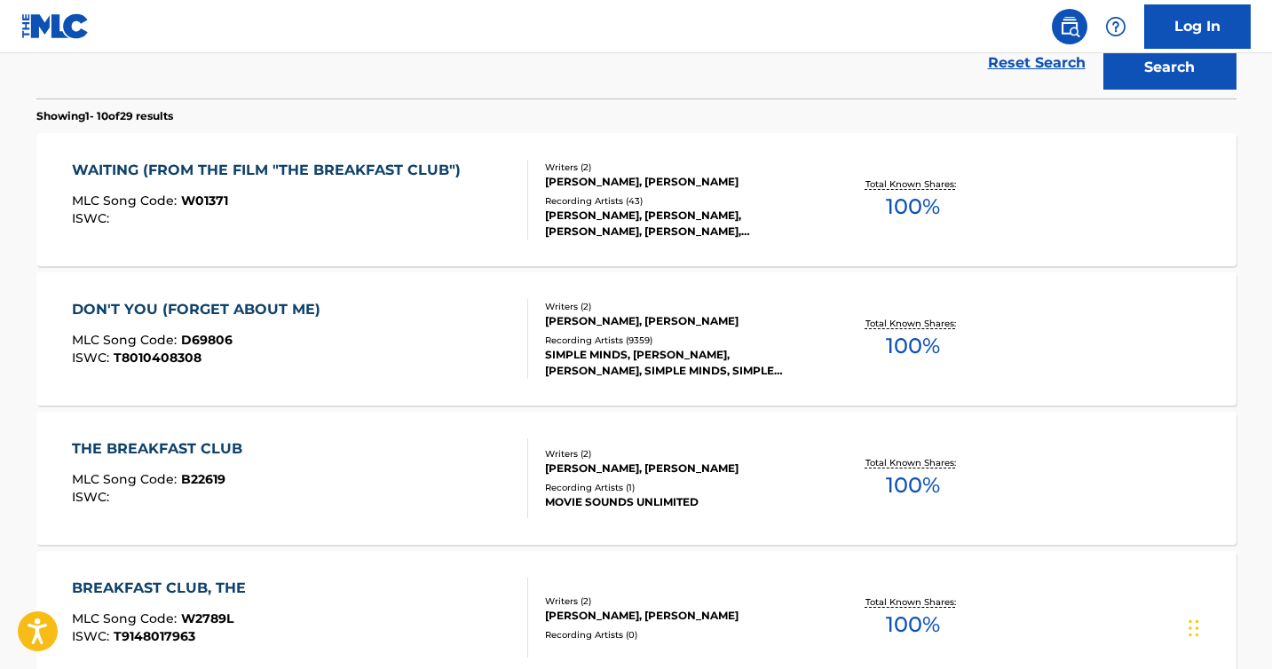
click at [422, 325] on div "DON'T YOU (FORGET ABOUT ME) MLC Song Code : D69806 ISWC : T8010408308" at bounding box center [300, 339] width 456 height 80
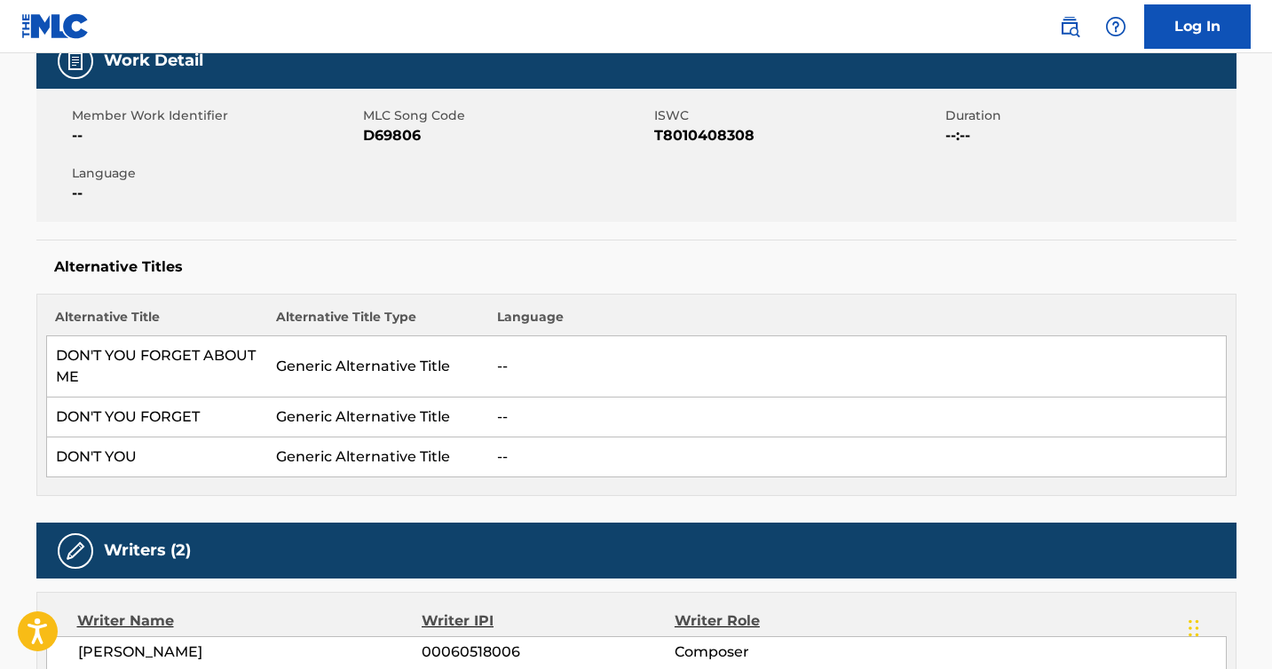
scroll to position [299, 0]
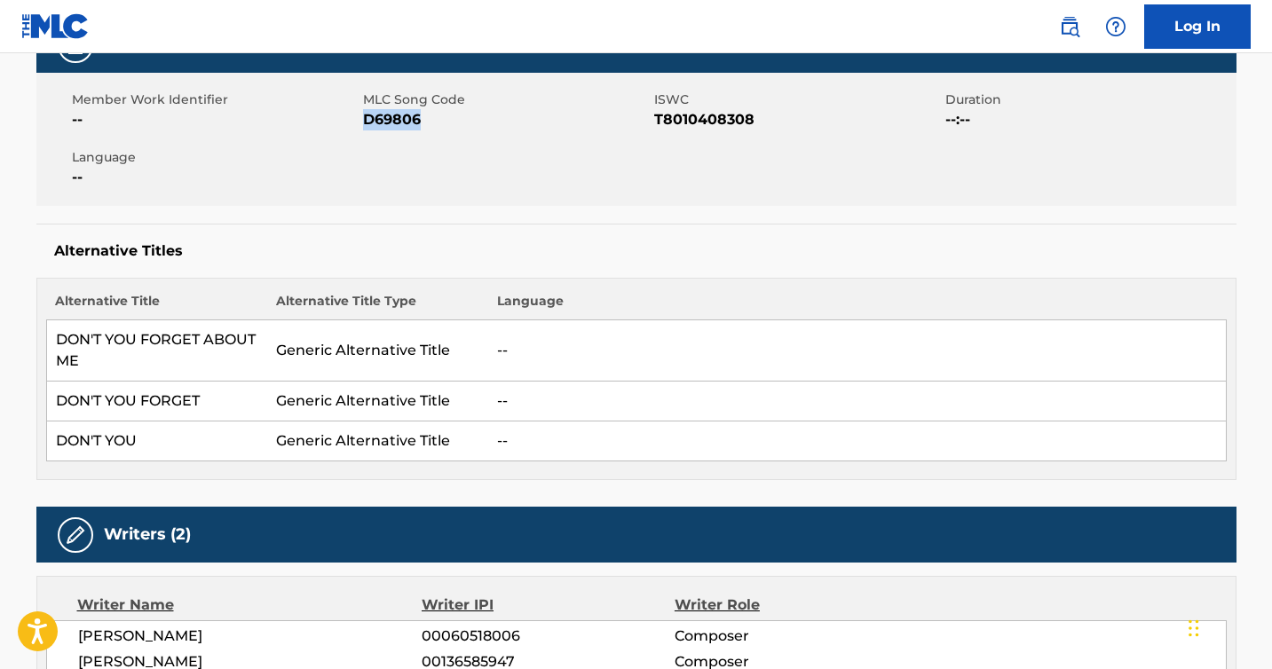
drag, startPoint x: 453, startPoint y: 123, endPoint x: 361, endPoint y: 120, distance: 92.4
click at [361, 120] on div "Member Work Identifier -- MLC Song Code D69806 ISWC T8010408308 Duration --:-- …" at bounding box center [636, 139] width 1200 height 133
copy div "MLC Song Code D69806"
click at [642, 118] on span "D69806" at bounding box center [506, 119] width 287 height 21
drag, startPoint x: 773, startPoint y: 116, endPoint x: 655, endPoint y: 120, distance: 118.1
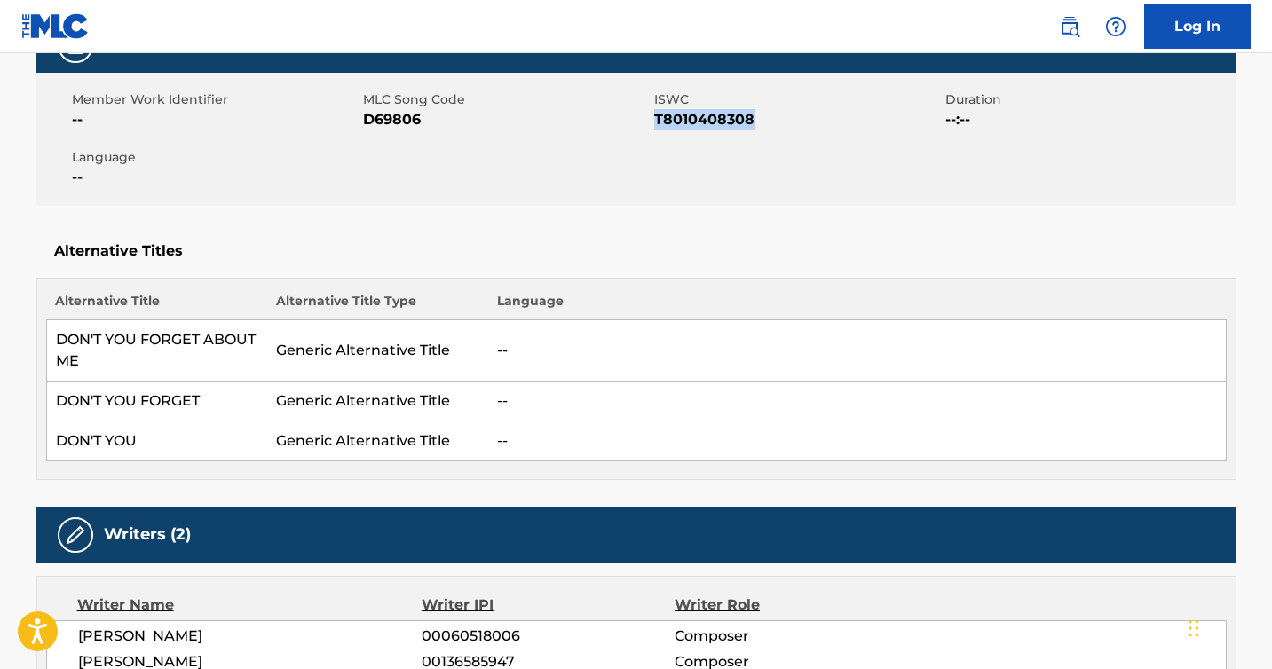
click at [655, 120] on span "T8010408308" at bounding box center [797, 119] width 287 height 21
copy span "T8010408308"
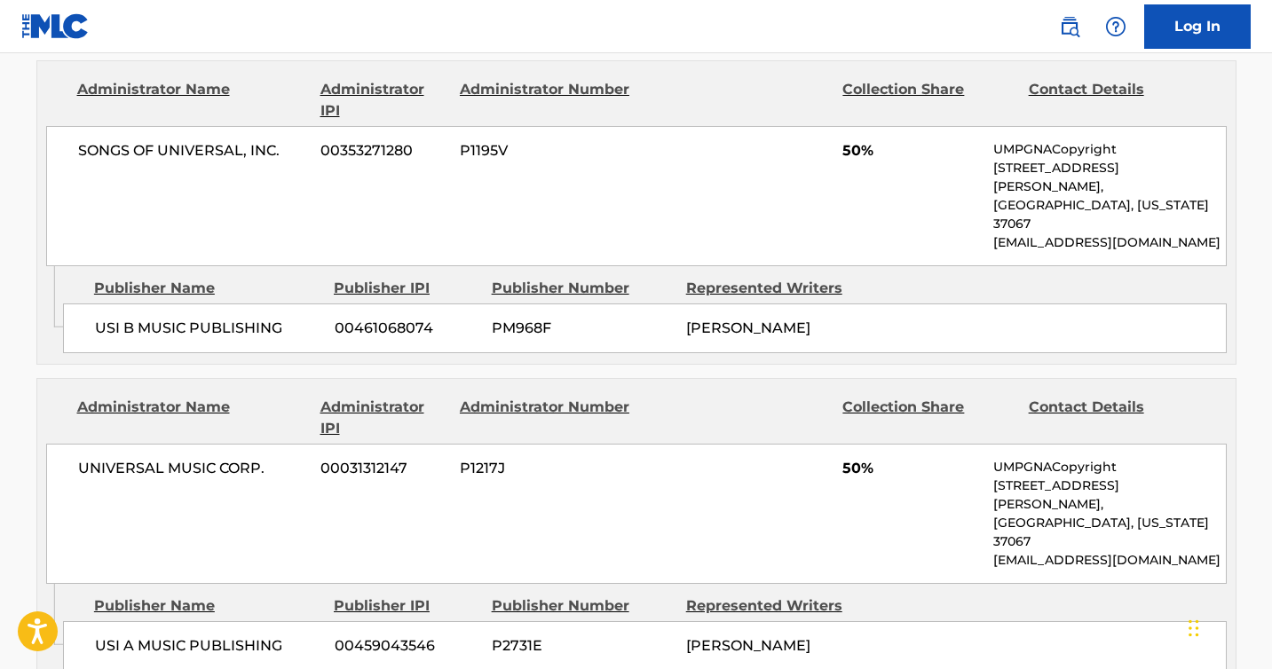
scroll to position [1021, 0]
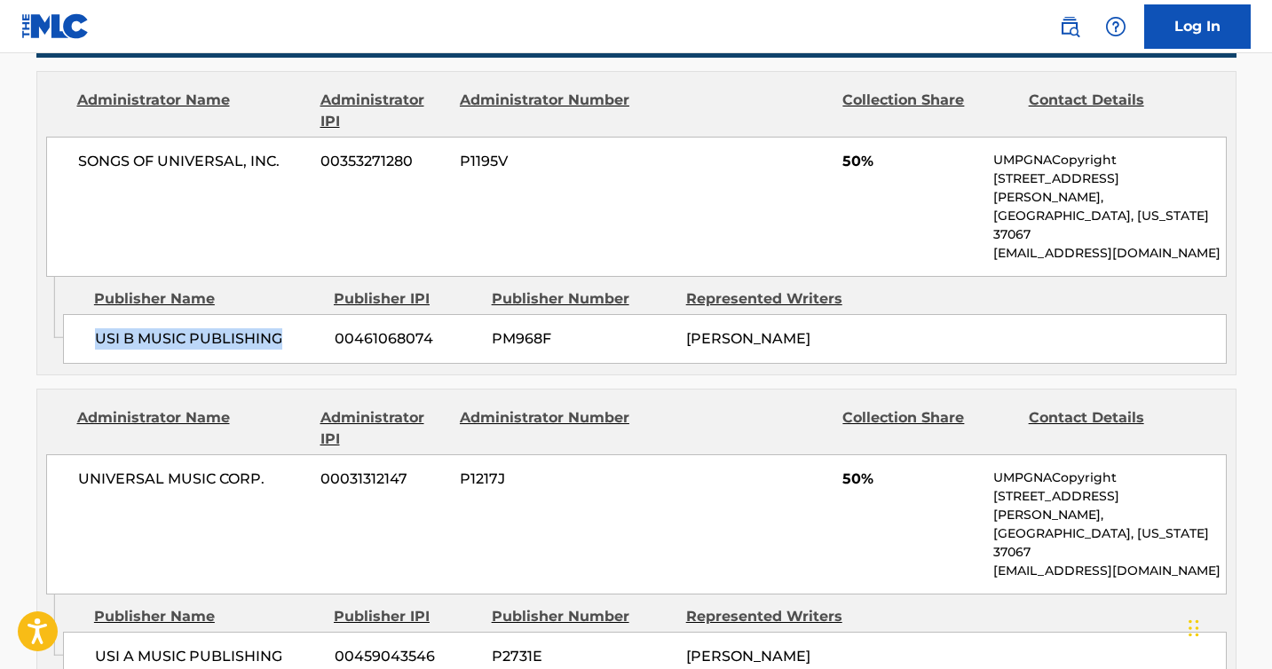
drag, startPoint x: 304, startPoint y: 299, endPoint x: 94, endPoint y: 295, distance: 210.4
click at [95, 328] on span "USI B MUSIC PUBLISHING" at bounding box center [208, 338] width 226 height 21
click at [540, 288] on div "Publisher Number" at bounding box center [582, 298] width 181 height 21
drag, startPoint x: 285, startPoint y: 300, endPoint x: 83, endPoint y: 302, distance: 201.4
click at [83, 314] on div "USI B MUSIC PUBLISHING 00461068074 PM968F [PERSON_NAME]" at bounding box center [644, 339] width 1163 height 50
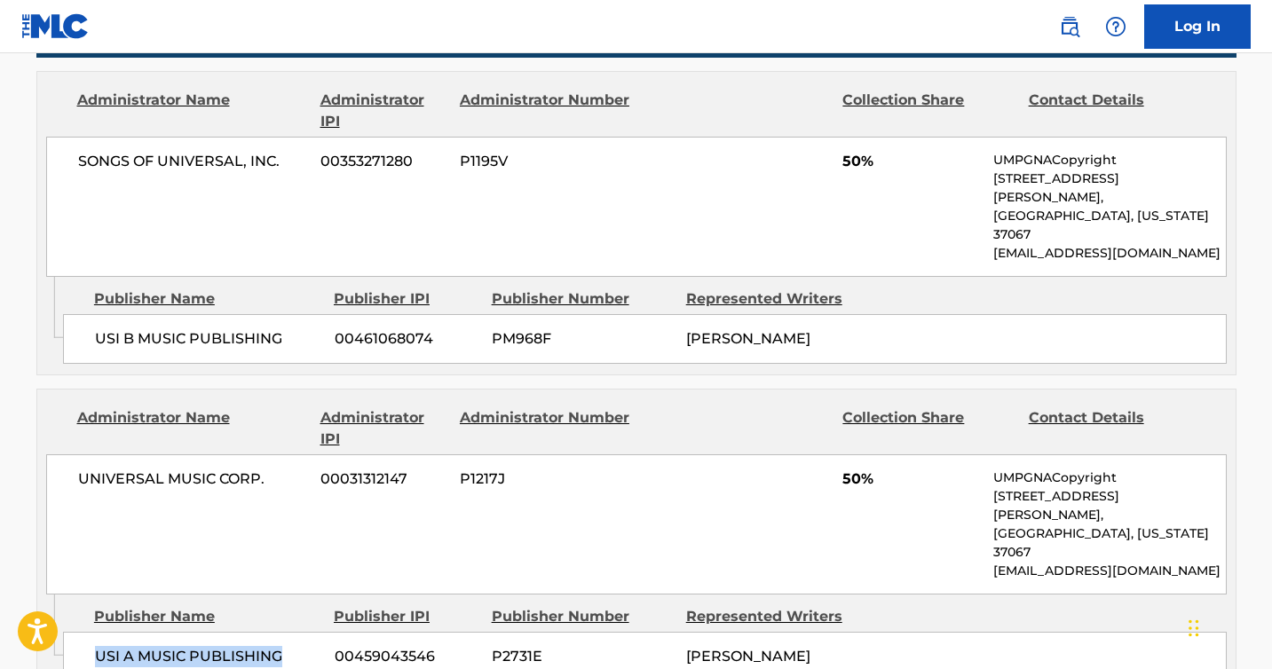
drag, startPoint x: 289, startPoint y: 575, endPoint x: 76, endPoint y: 572, distance: 213.0
click at [76, 632] on div "USI A MUSIC PUBLISHING 00459043546 P2731E [PERSON_NAME]" at bounding box center [644, 657] width 1163 height 50
click at [795, 330] on span "[PERSON_NAME]" at bounding box center [748, 338] width 124 height 17
